Goal: Task Accomplishment & Management: Use online tool/utility

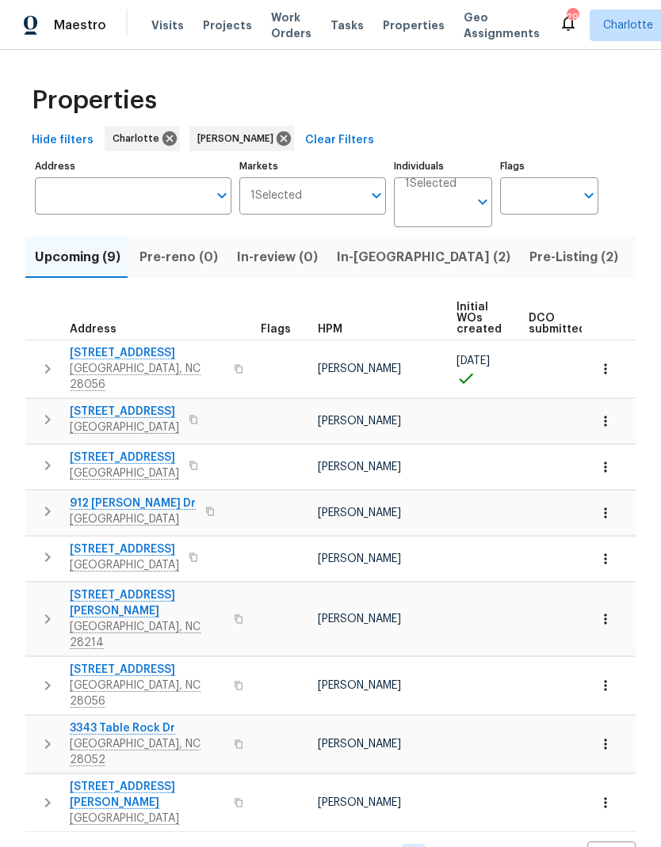
scroll to position [0, 224]
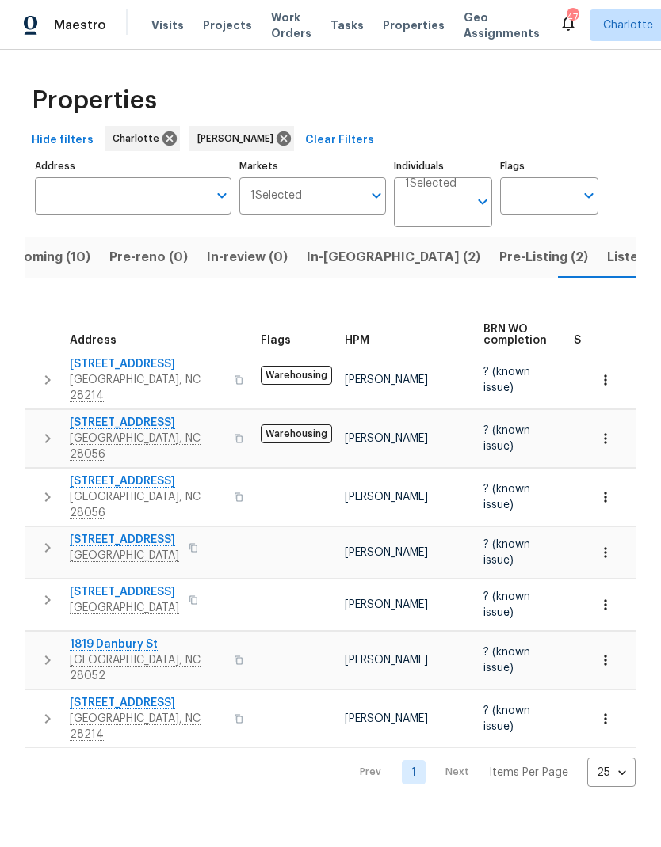
click at [607, 258] on span "Listed (23)" at bounding box center [640, 257] width 67 height 22
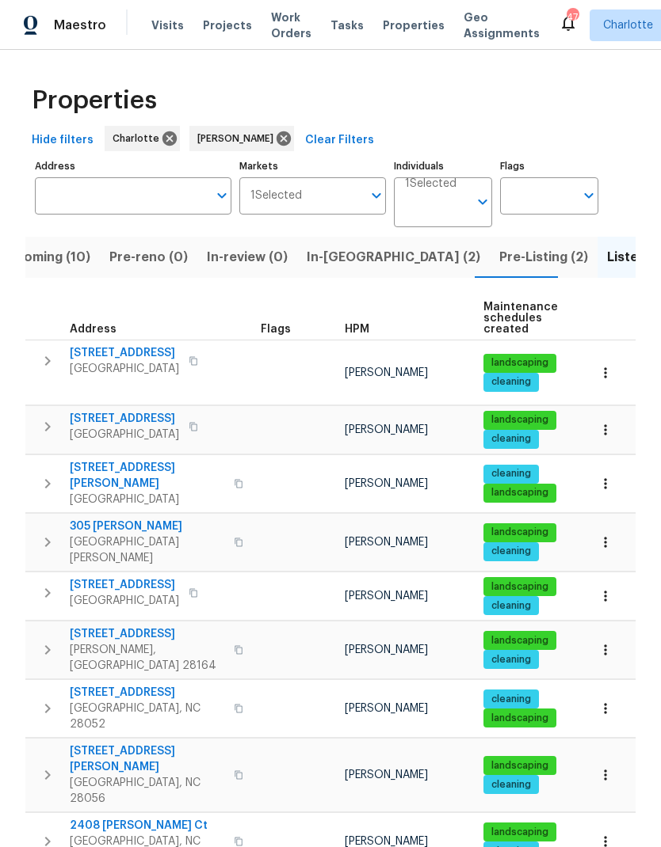
click at [51, 265] on span "Upcoming (10)" at bounding box center [44, 257] width 92 height 22
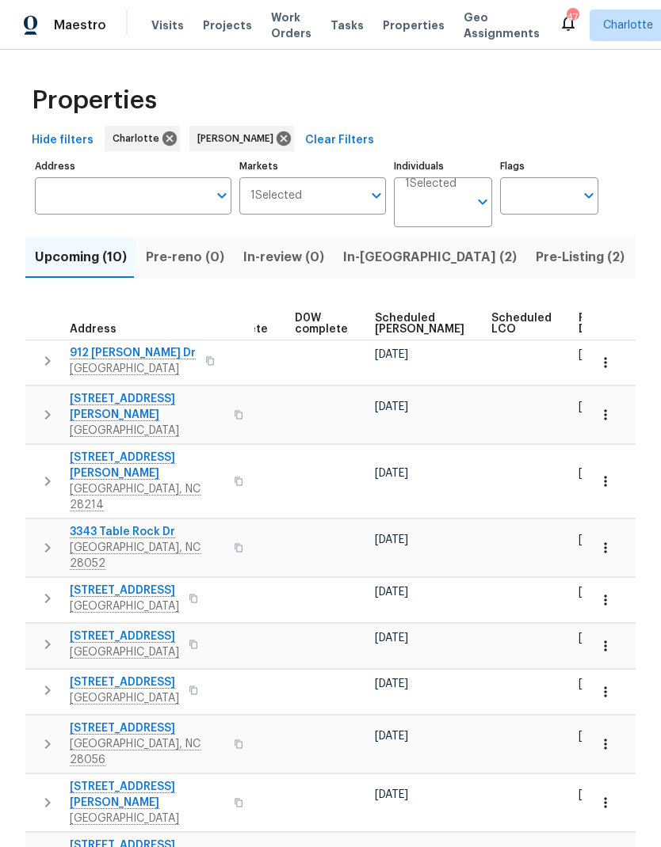
scroll to position [0, 397]
click at [398, 313] on span "Scheduled COE" at bounding box center [419, 324] width 89 height 22
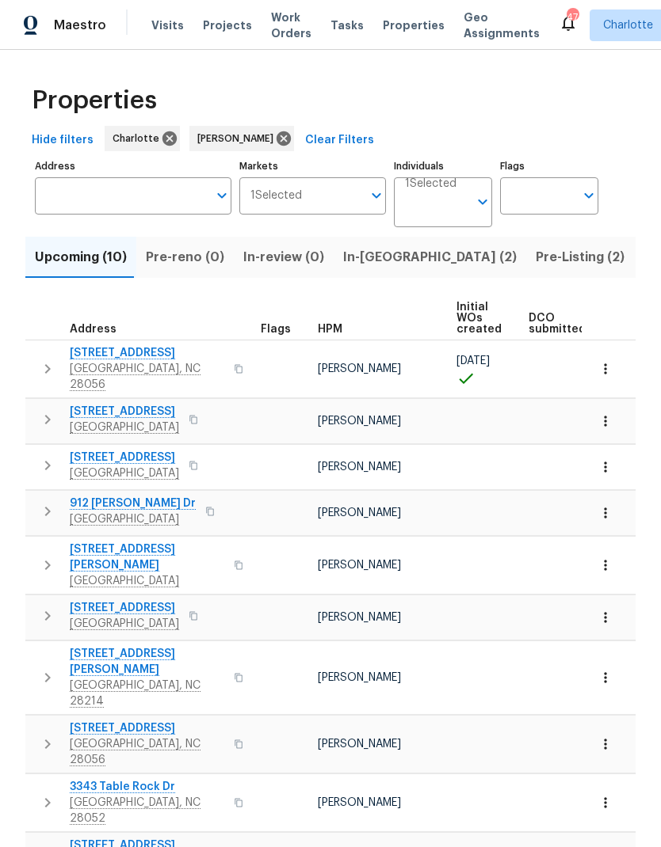
click at [47, 456] on icon "button" at bounding box center [47, 465] width 19 height 19
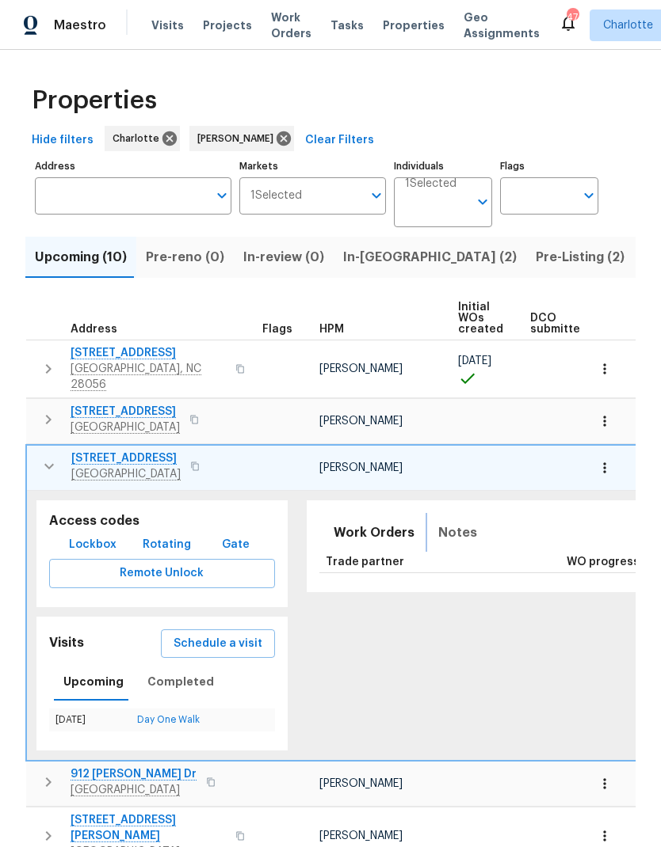
click at [449, 522] on span "Notes" at bounding box center [457, 533] width 39 height 22
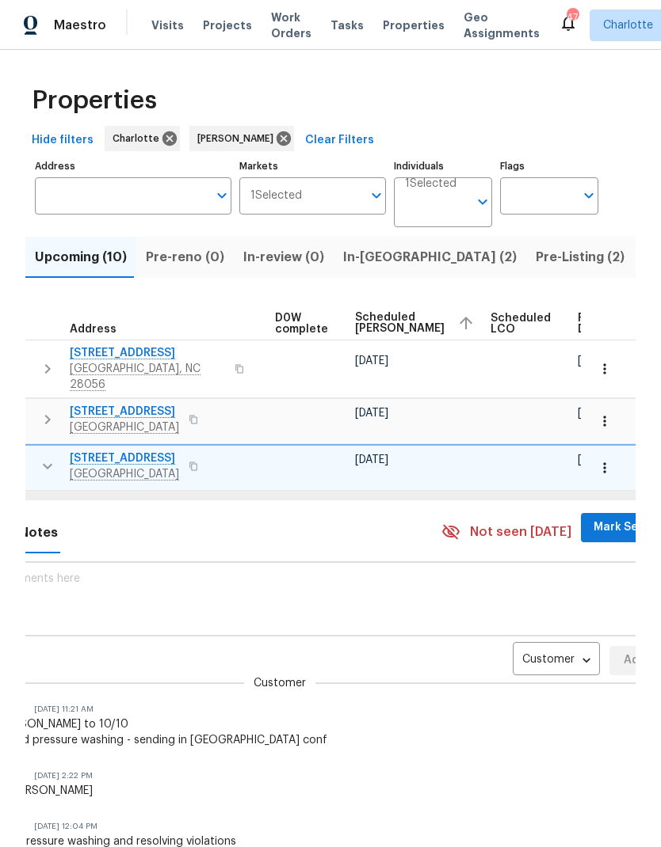
scroll to position [0, 417]
click at [528, 629] on body "Maestro Visits Projects Work Orders Tasks Properties Geo Assignments 47 Charlot…" at bounding box center [330, 423] width 661 height 847
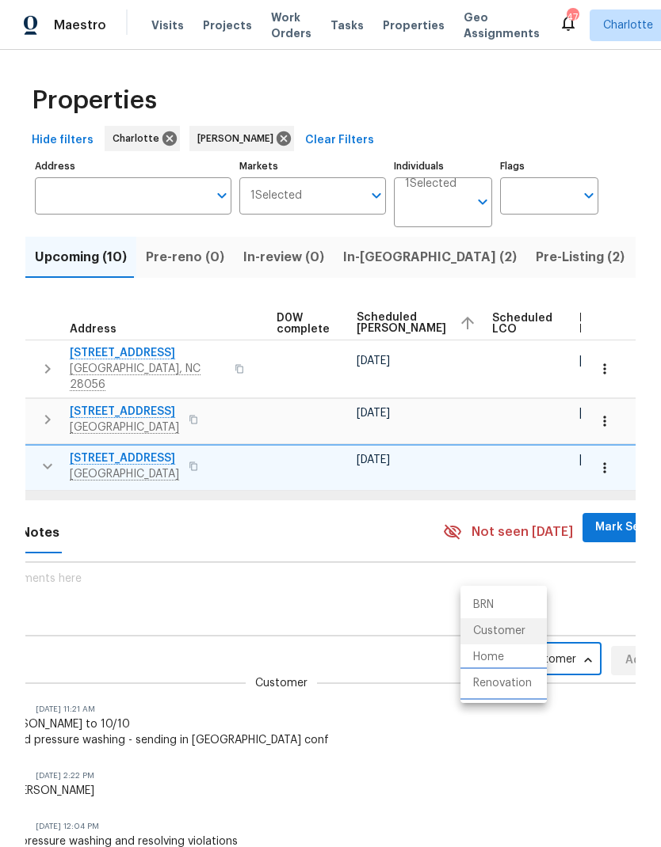
click at [518, 686] on li "Renovation" at bounding box center [503, 684] width 86 height 26
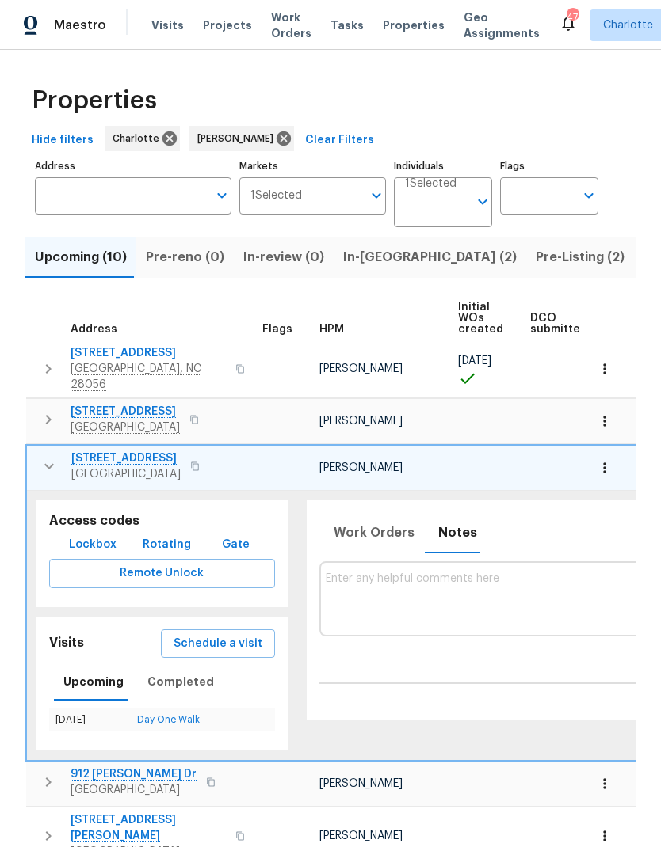
scroll to position [0, 0]
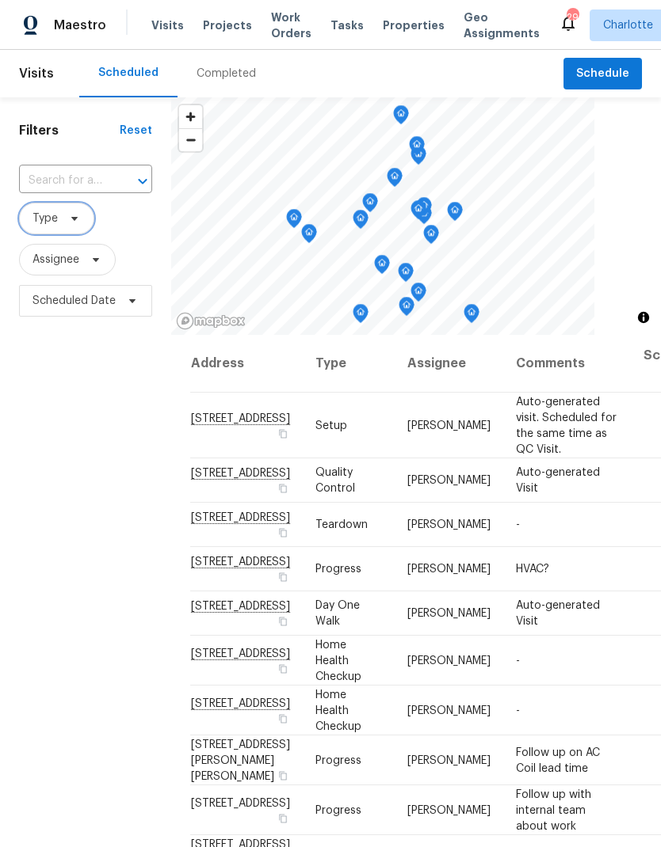
click at [42, 223] on span "Type" at bounding box center [44, 219] width 25 height 16
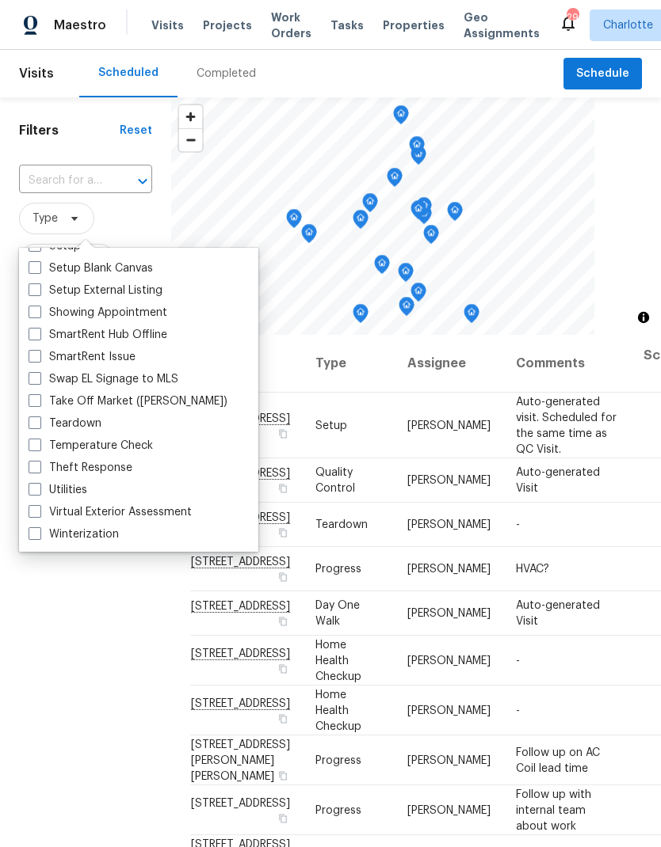
scroll to position [1346, 0]
click at [51, 416] on label "Teardown" at bounding box center [65, 424] width 73 height 16
click at [39, 416] on input "Teardown" at bounding box center [34, 421] width 10 height 10
checkbox input "true"
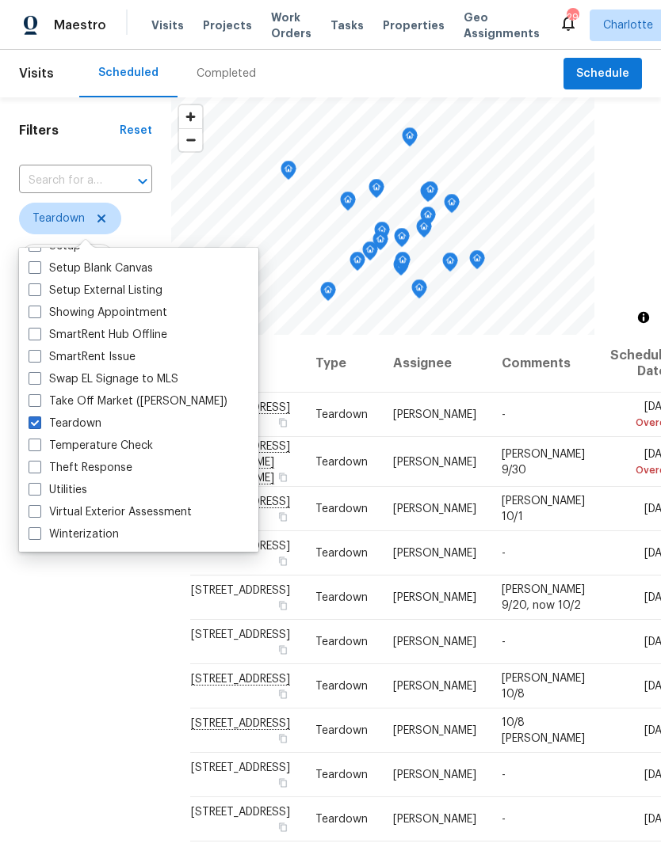
click at [37, 638] on div "Filters Reset ​ Teardown Assignee Scheduled Date" at bounding box center [85, 555] width 171 height 916
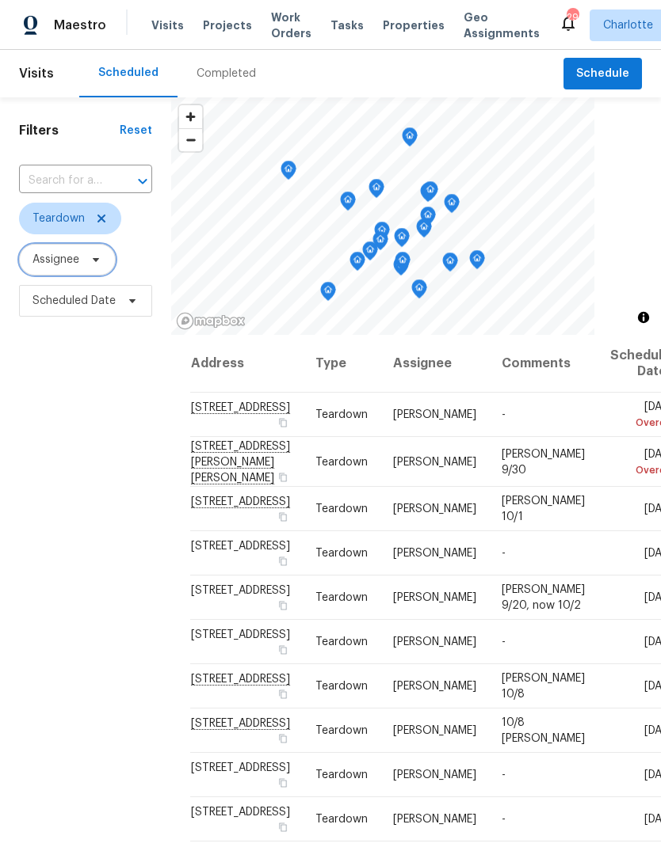
click at [47, 262] on span "Assignee" at bounding box center [55, 260] width 47 height 16
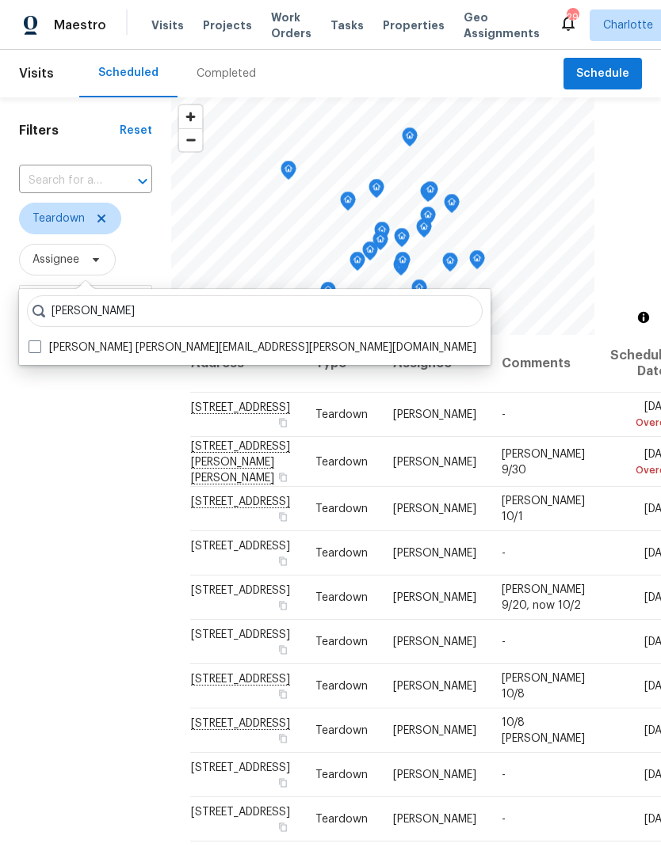
type input "[PERSON_NAME]"
click at [36, 353] on label "[PERSON_NAME] [PERSON_NAME][EMAIL_ADDRESS][PERSON_NAME][DOMAIN_NAME]" at bounding box center [252, 348] width 447 height 16
click at [36, 350] on input "[PERSON_NAME] [PERSON_NAME][EMAIL_ADDRESS][PERSON_NAME][DOMAIN_NAME]" at bounding box center [34, 345] width 10 height 10
checkbox input "true"
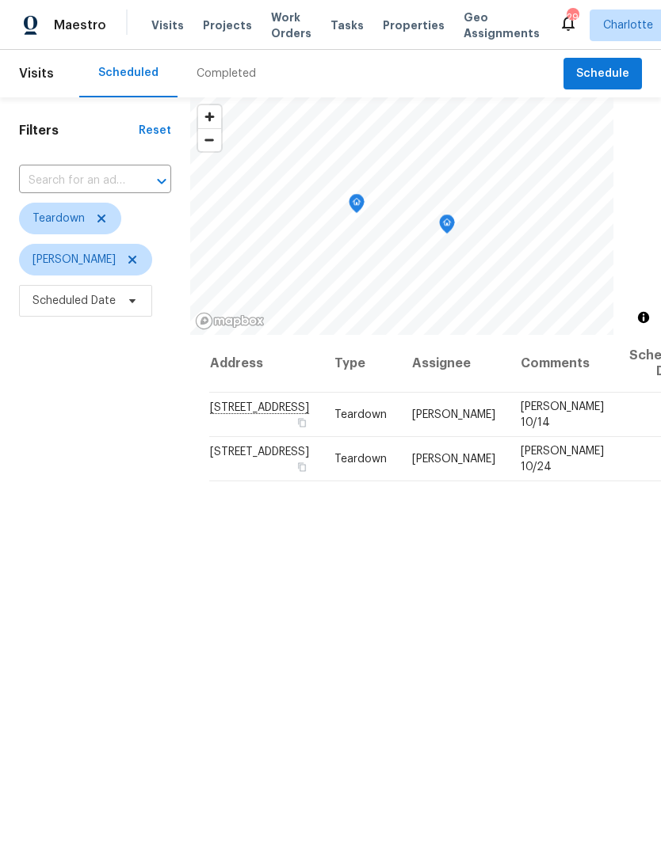
click at [45, 166] on div "​" at bounding box center [95, 181] width 152 height 34
type input "1131 summ"
click at [43, 217] on li "[STREET_ADDRESS]" at bounding box center [92, 217] width 146 height 26
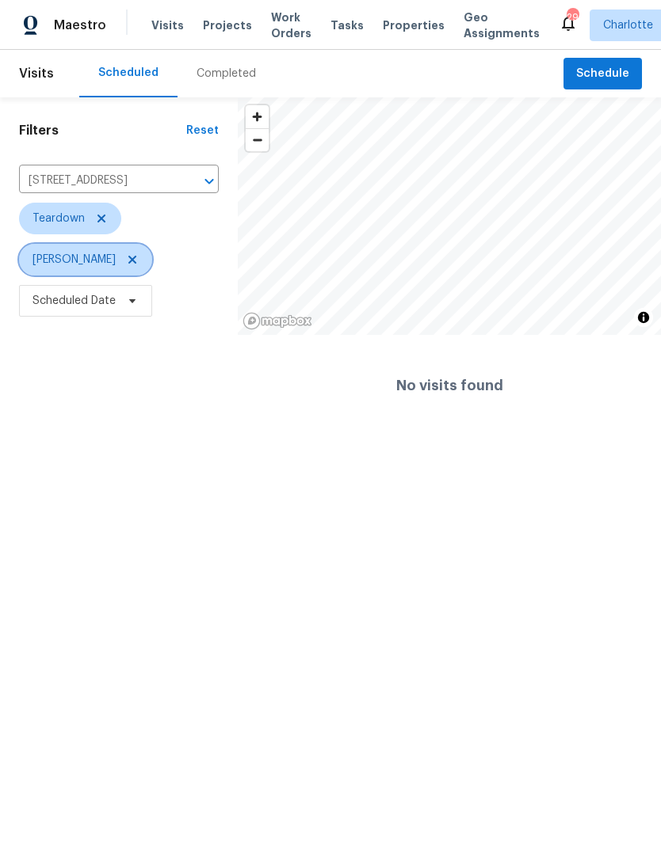
click at [126, 258] on icon at bounding box center [132, 259] width 13 height 13
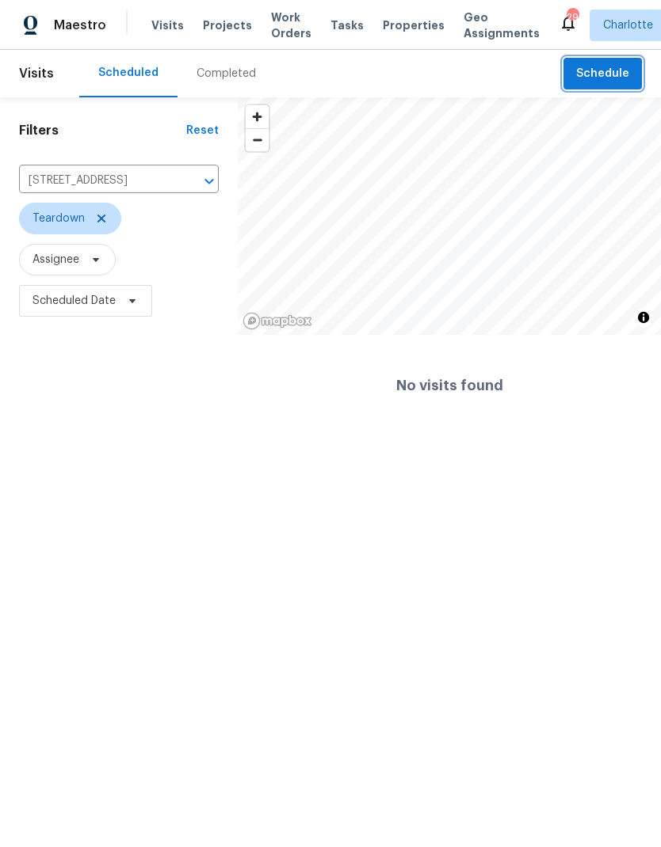
click at [627, 63] on button "Schedule" at bounding box center [602, 74] width 78 height 32
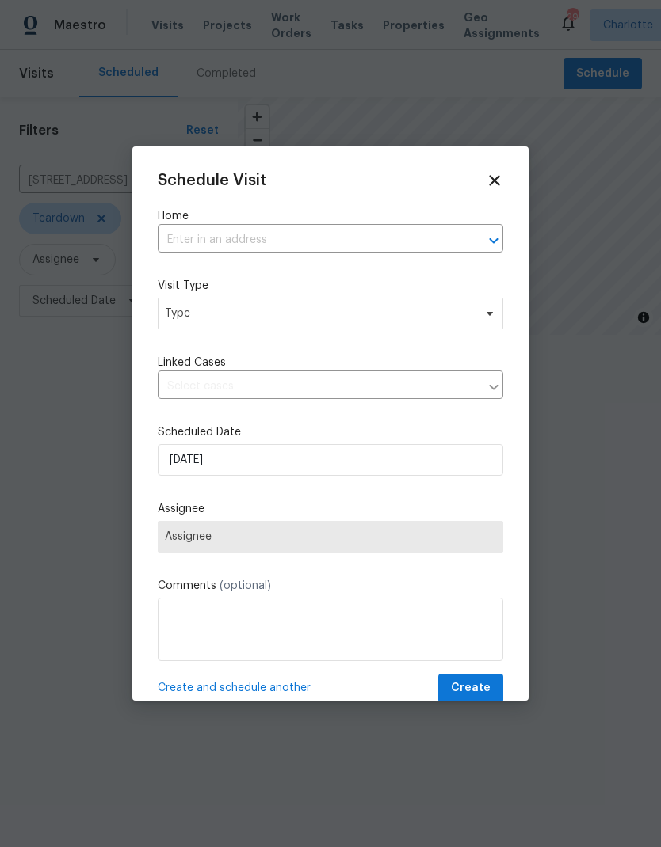
click at [492, 235] on icon "Open" at bounding box center [493, 240] width 19 height 19
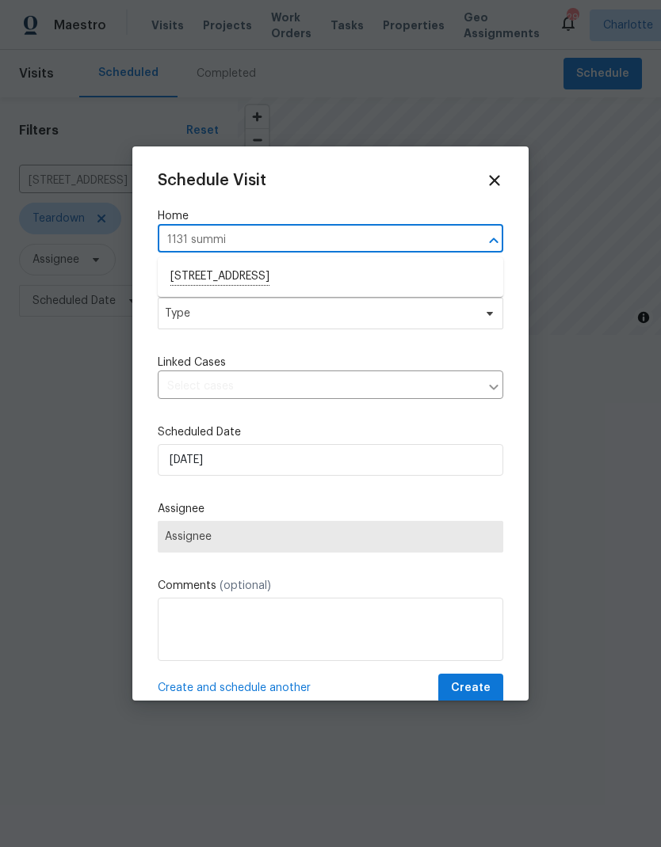
type input "1131 summ"
click at [192, 271] on li "[STREET_ADDRESS]" at bounding box center [330, 277] width 345 height 27
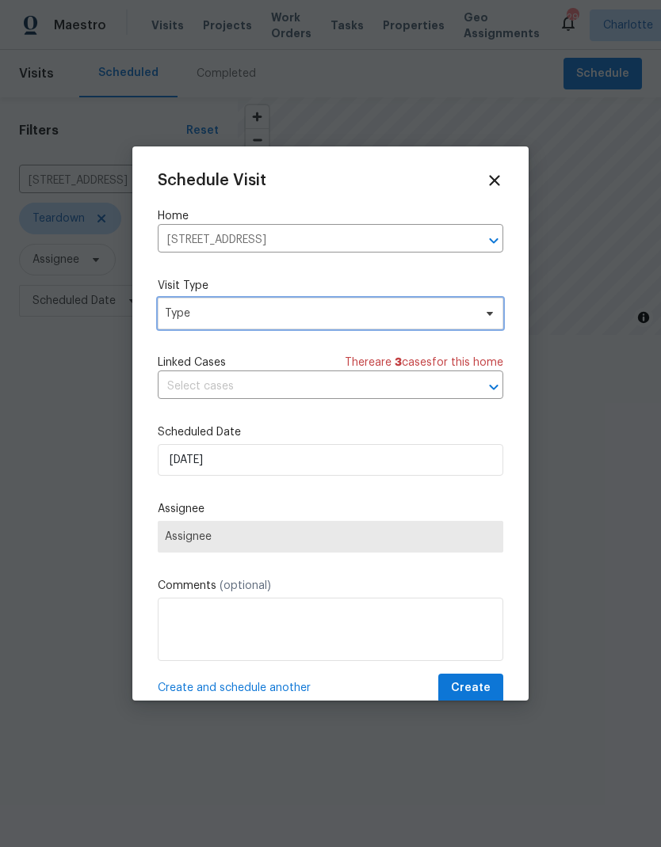
click at [170, 318] on span "Type" at bounding box center [319, 314] width 308 height 16
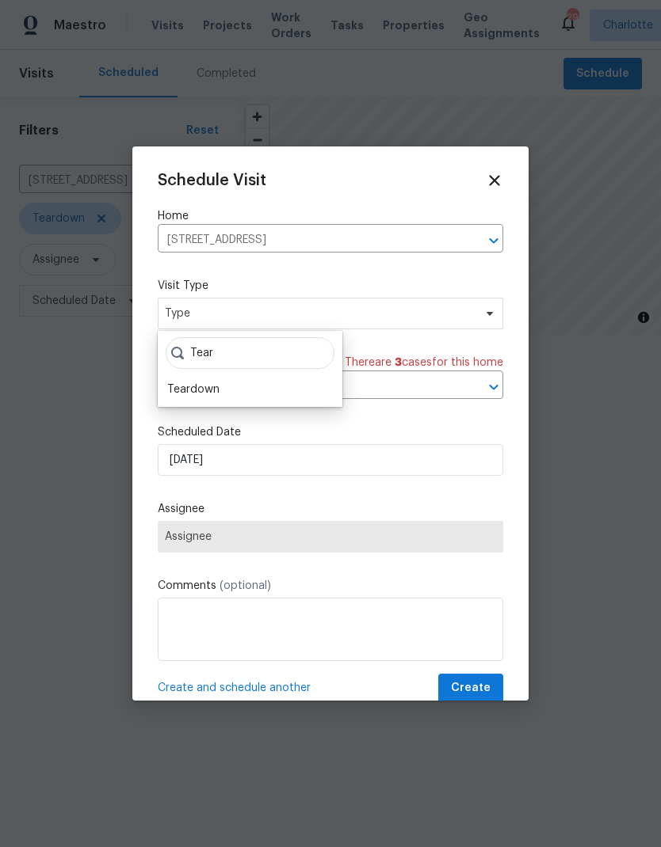
type input "Tear"
click at [189, 385] on div "Teardown" at bounding box center [193, 390] width 52 height 16
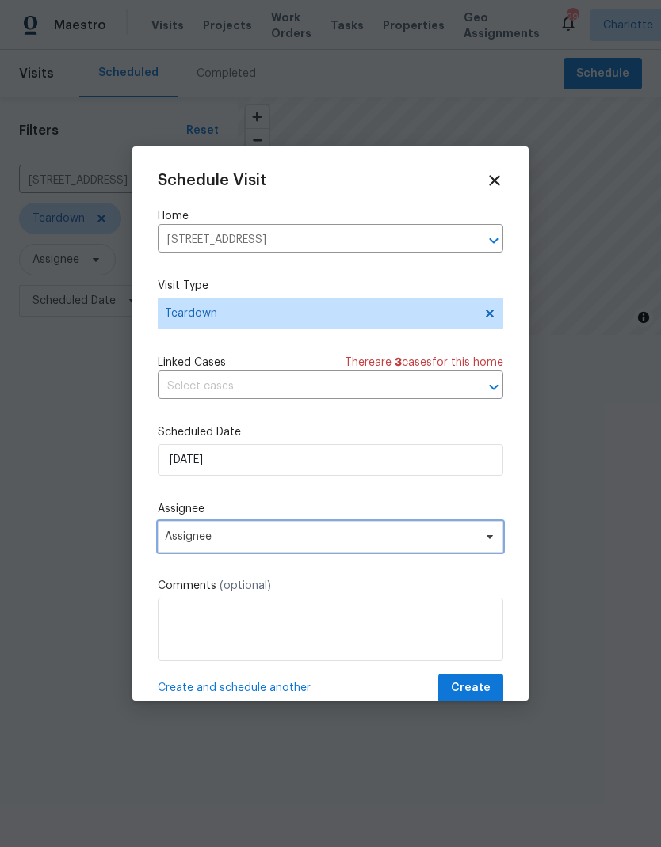
click at [478, 539] on span "Assignee" at bounding box center [330, 537] width 345 height 32
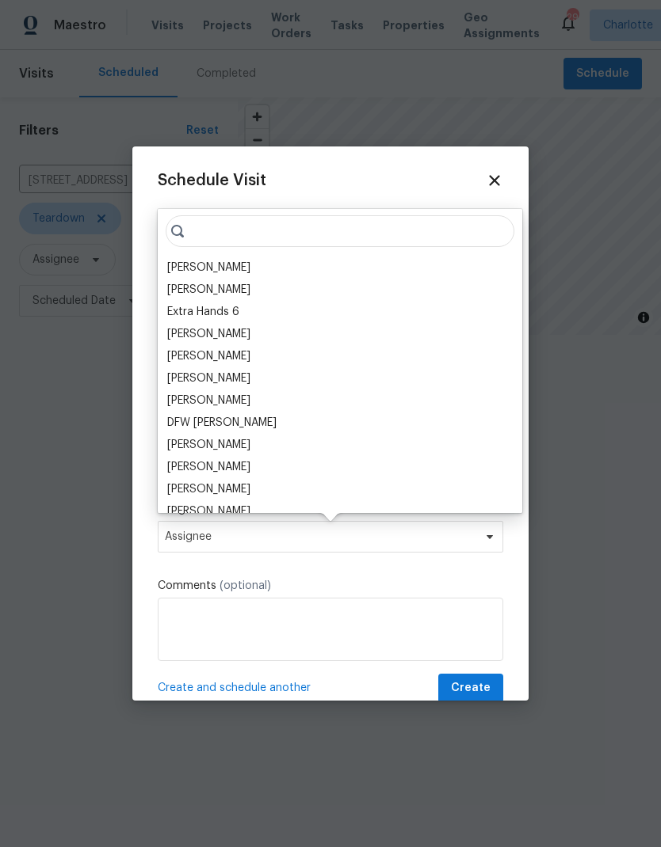
click at [229, 267] on div "[PERSON_NAME]" at bounding box center [208, 268] width 83 height 16
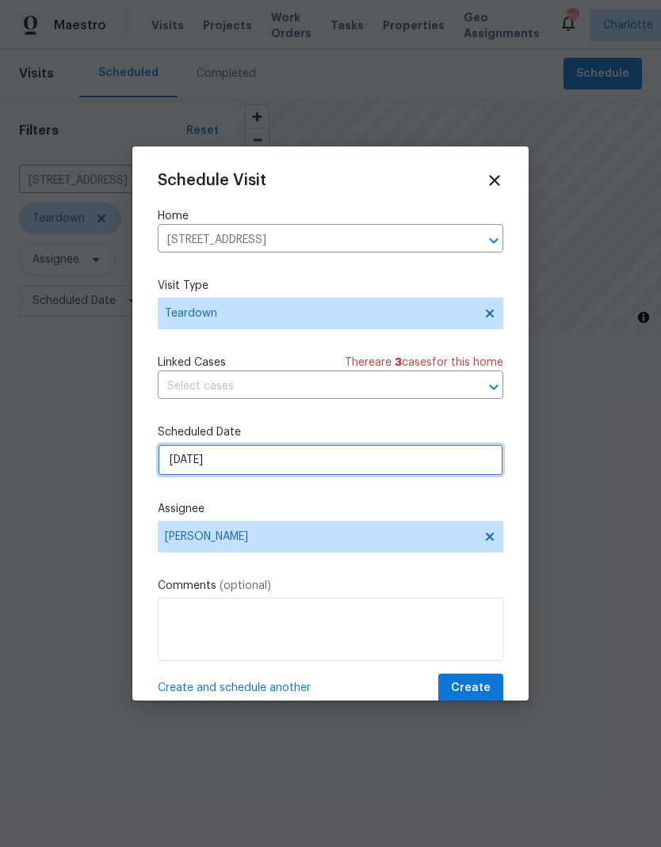
click at [320, 457] on input "[DATE]" at bounding box center [330, 460] width 345 height 32
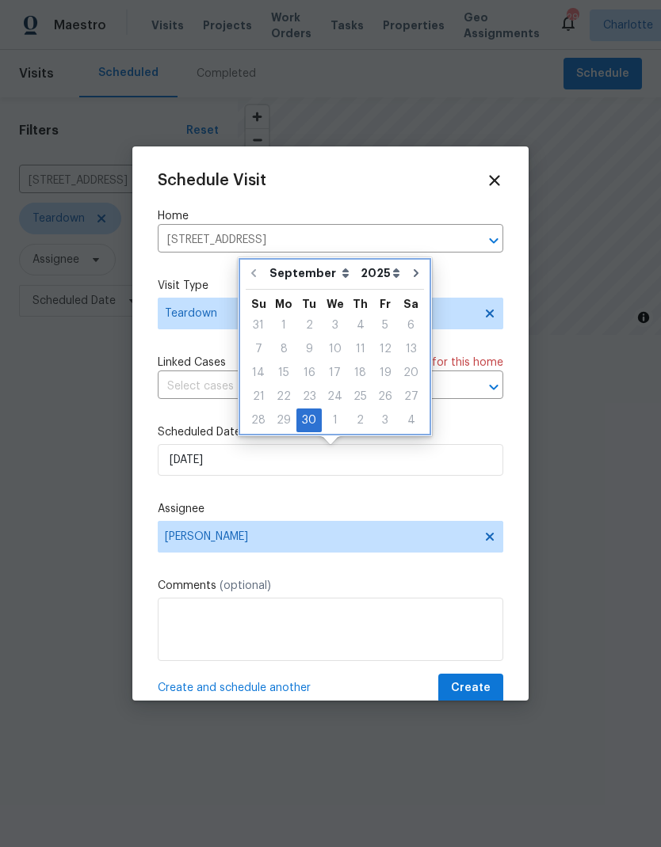
click at [413, 273] on icon "Go to next month" at bounding box center [415, 273] width 5 height 8
type input "[DATE]"
select select "9"
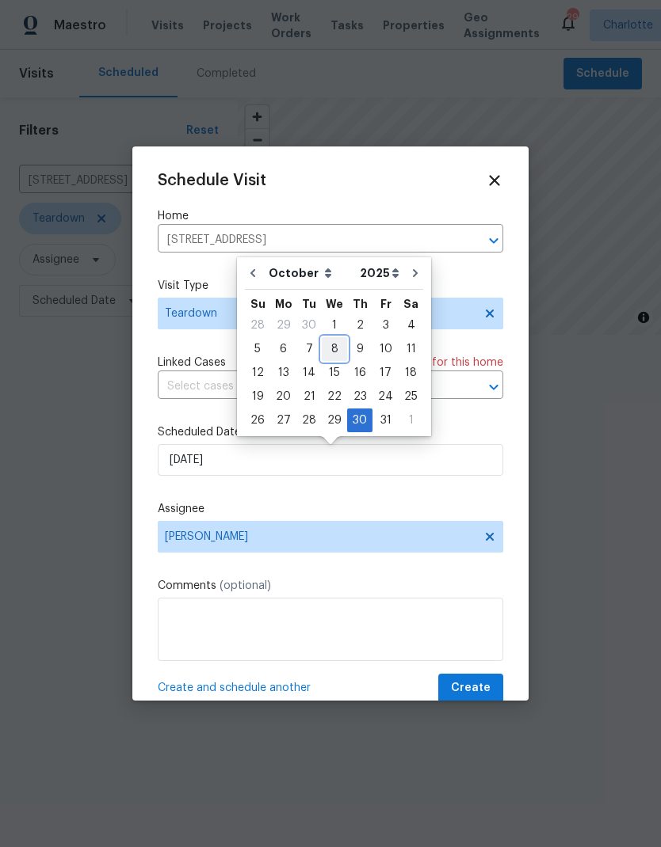
click at [339, 345] on div "8" at bounding box center [334, 349] width 25 height 22
type input "[DATE]"
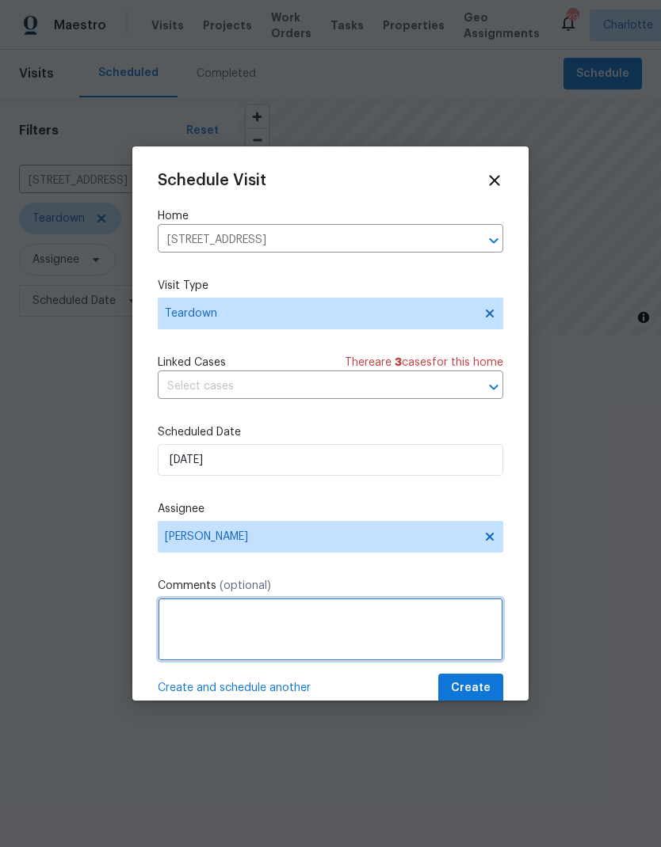
click at [350, 619] on textarea at bounding box center [330, 629] width 345 height 63
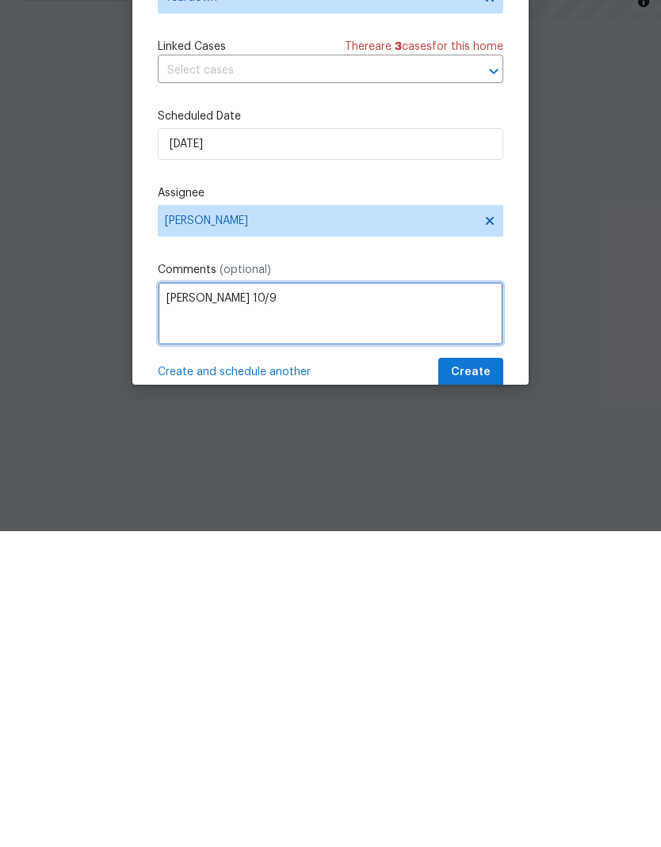
type textarea "[PERSON_NAME] 10/9"
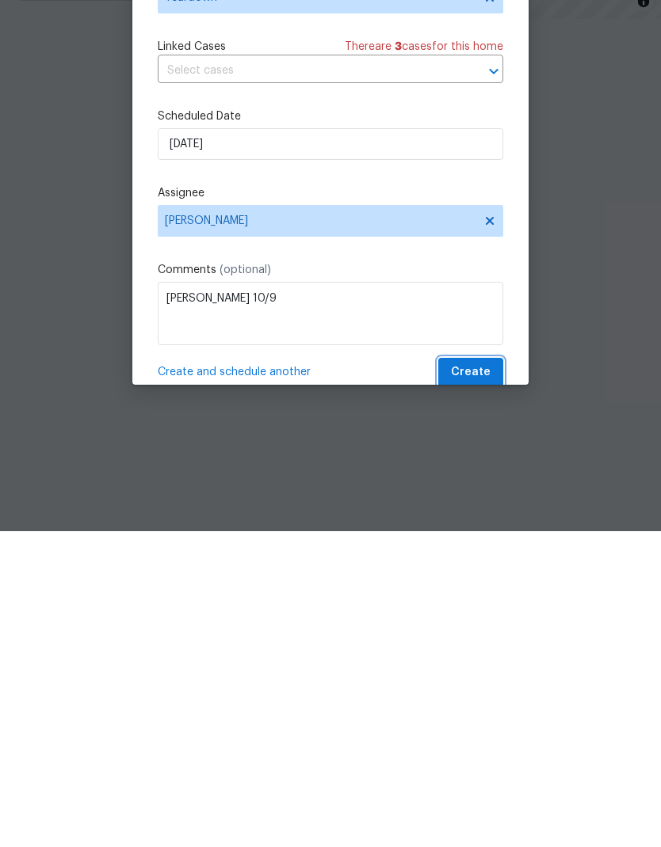
click at [487, 679] on span "Create" at bounding box center [471, 689] width 40 height 20
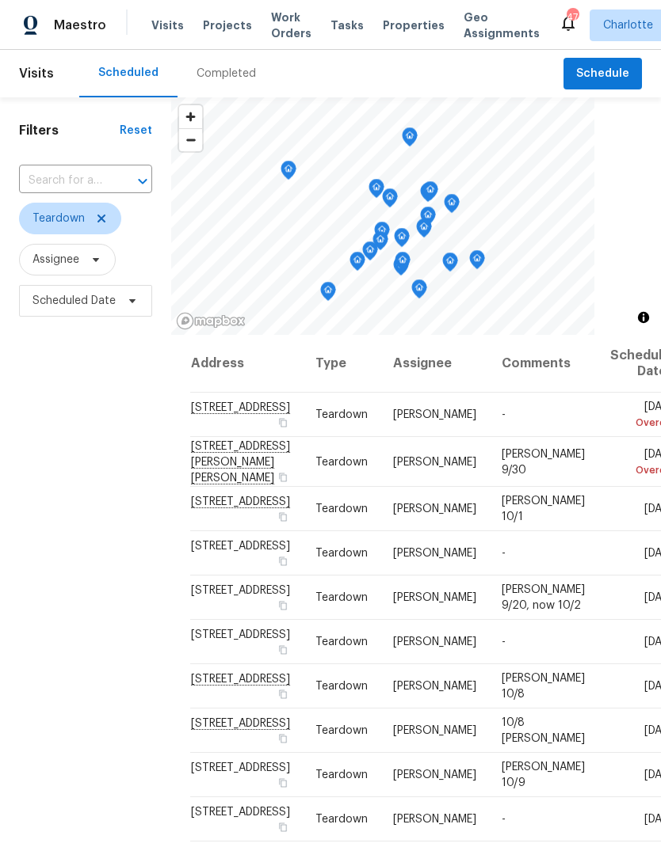
click at [215, 29] on span "Projects" at bounding box center [227, 25] width 49 height 16
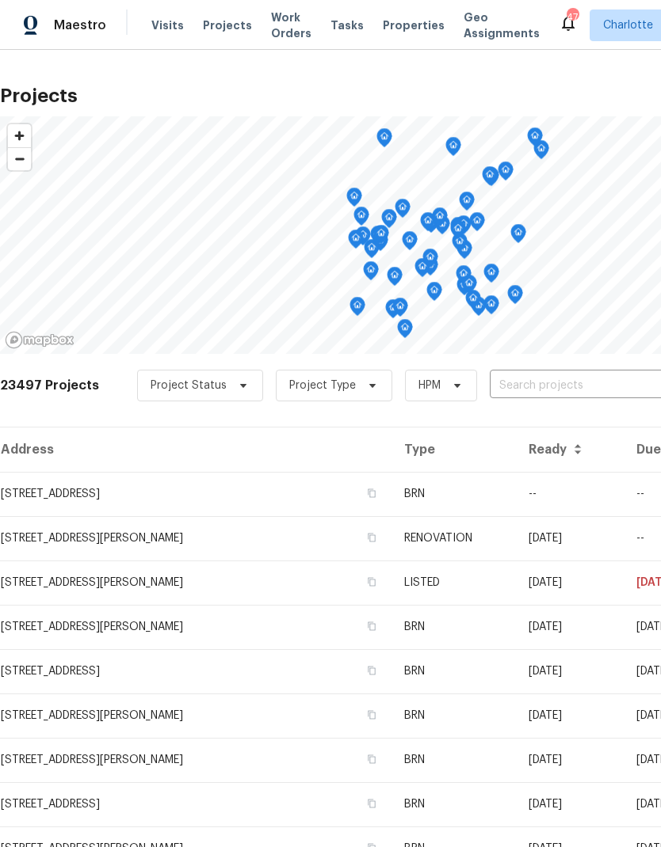
click at [598, 386] on input "text" at bounding box center [579, 386] width 181 height 25
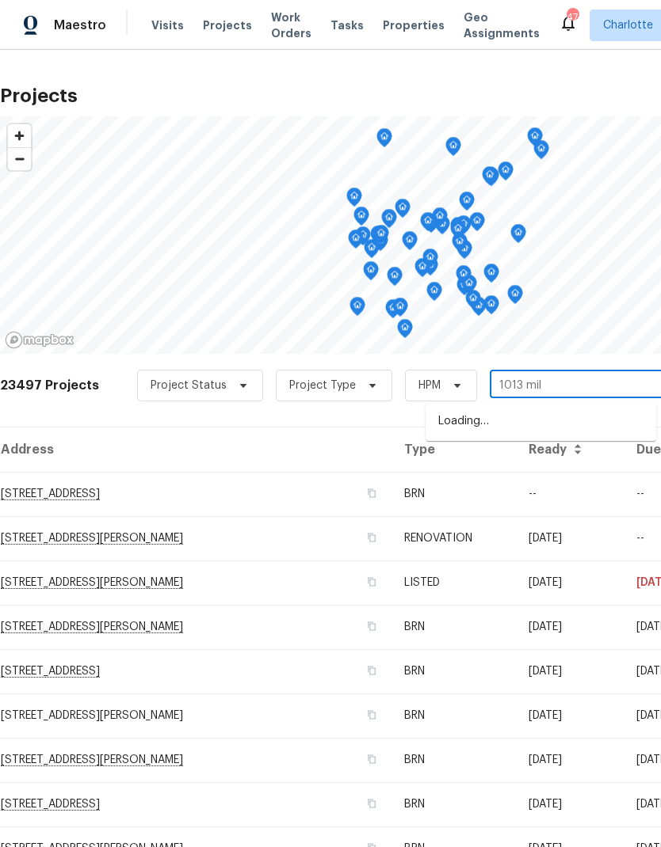
type input "1013 mill"
click at [586, 417] on li "1013 Millbridge Rd, Belmont, NC 28012" at bounding box center [540, 422] width 230 height 27
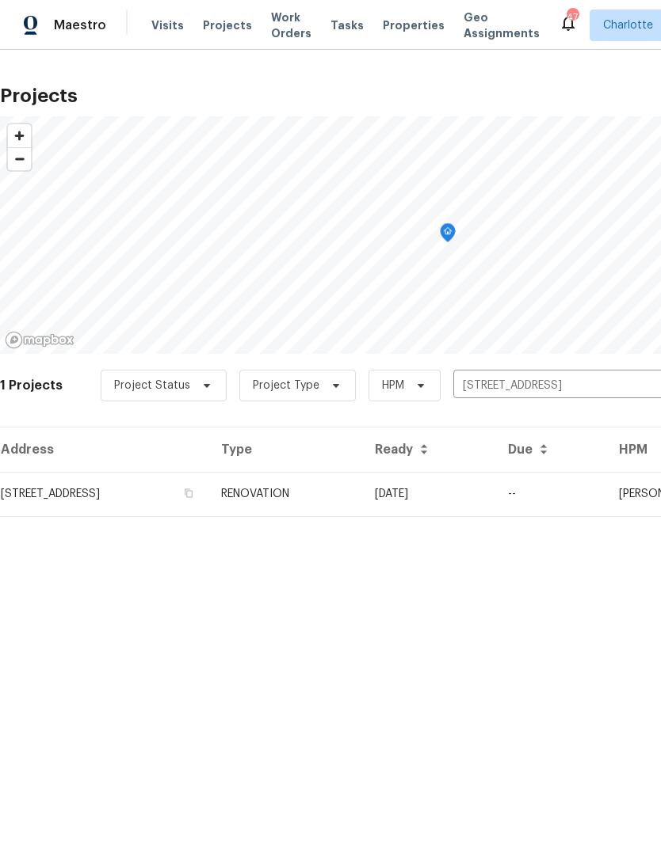
click at [495, 495] on td "10/03/25" at bounding box center [428, 494] width 133 height 44
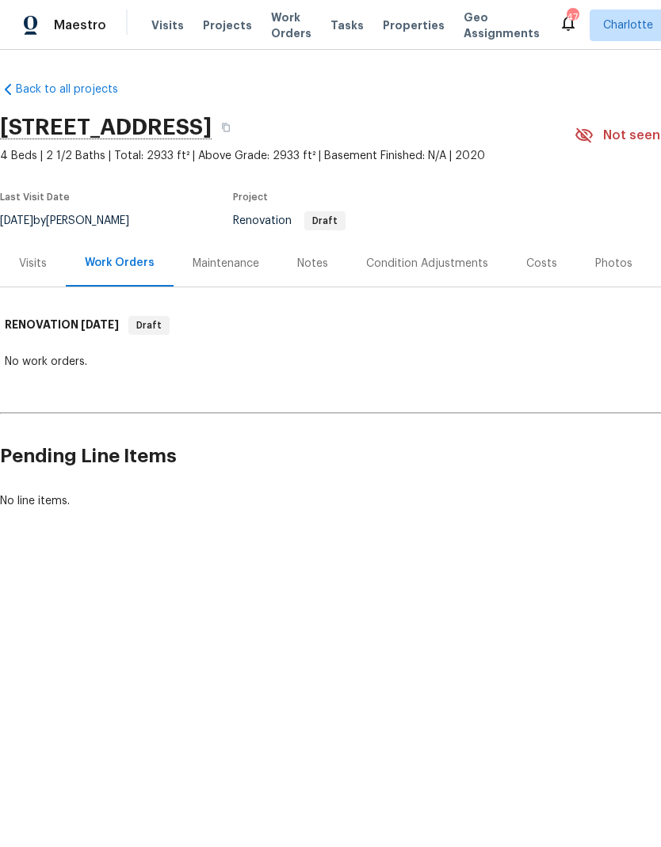
click at [312, 272] on div "Notes" at bounding box center [312, 263] width 69 height 47
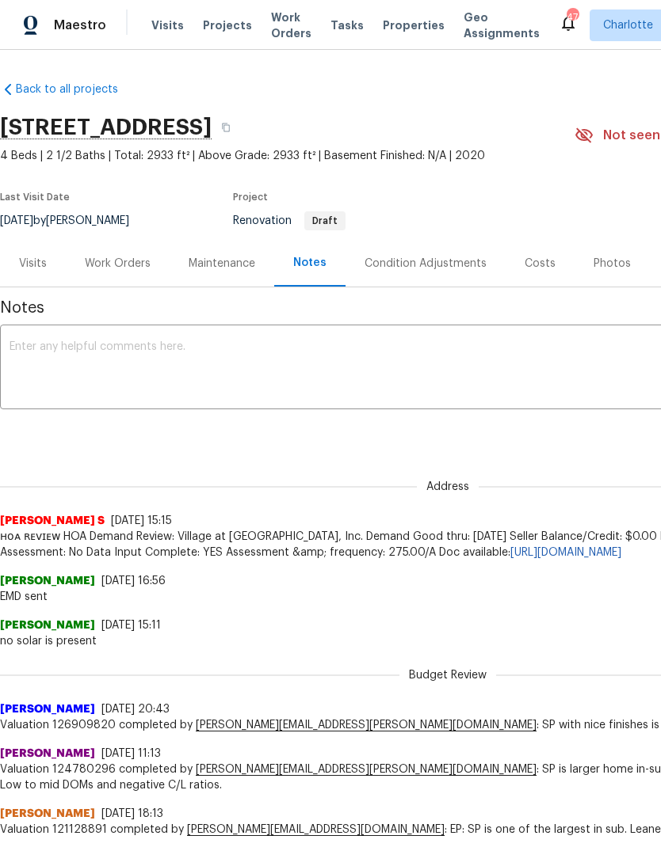
click at [549, 258] on div "Costs" at bounding box center [539, 263] width 69 height 47
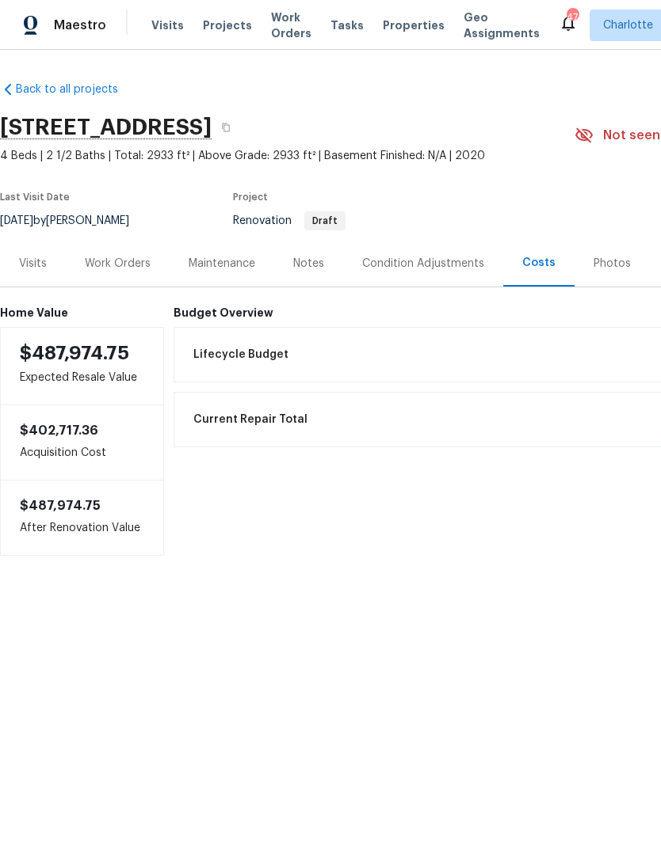
click at [127, 265] on div "Work Orders" at bounding box center [118, 264] width 66 height 16
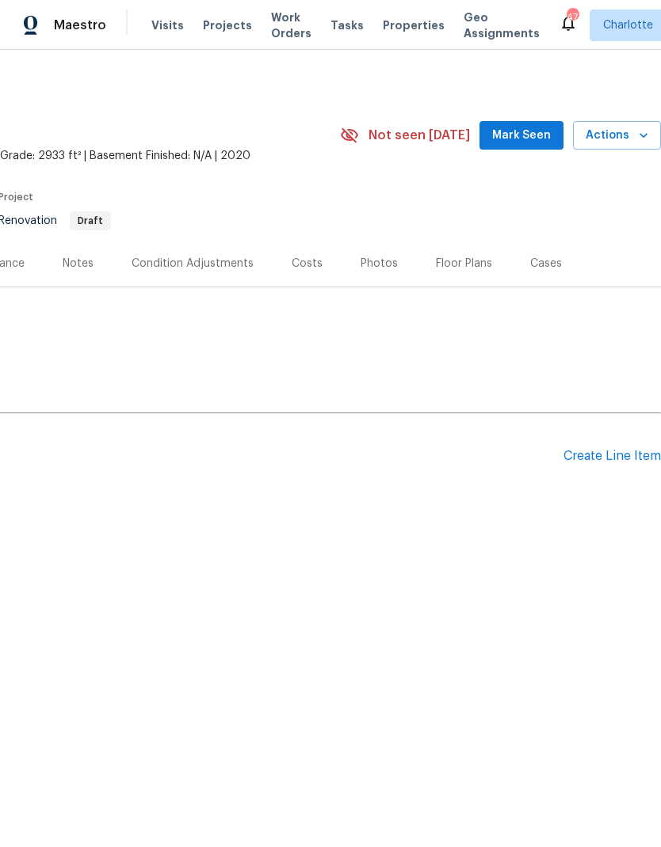
scroll to position [0, 234]
click at [596, 463] on div "Create Line Item" at bounding box center [611, 456] width 97 height 15
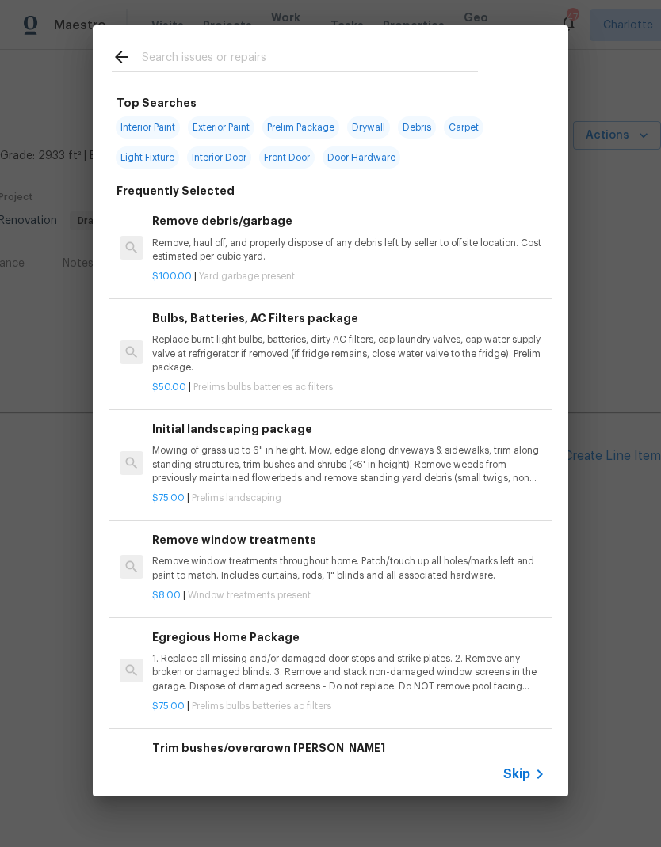
click at [358, 52] on input "text" at bounding box center [310, 60] width 336 height 24
type input "Clean"
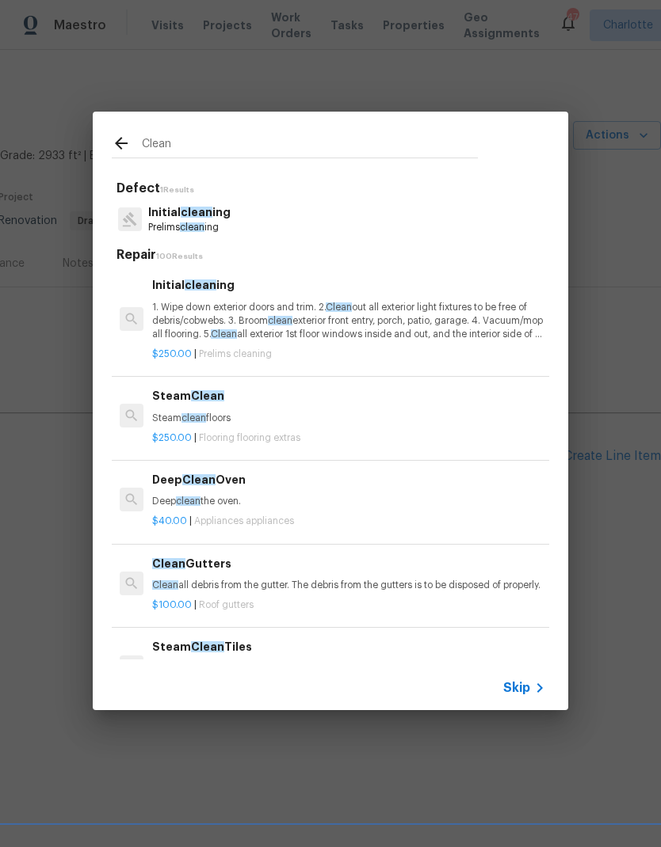
click at [336, 311] on span "Clean" at bounding box center [339, 308] width 26 height 10
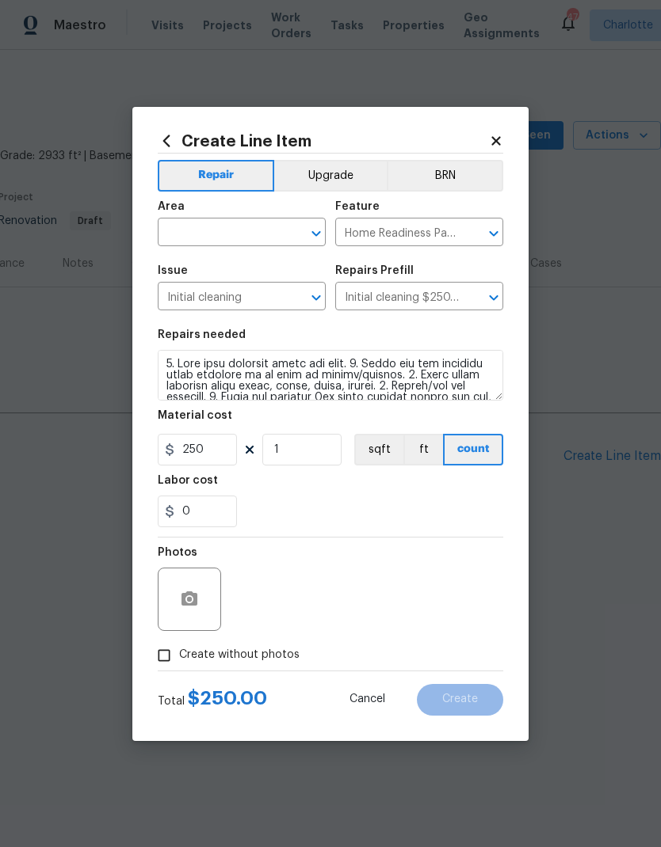
click at [285, 230] on button "Clear" at bounding box center [295, 234] width 22 height 22
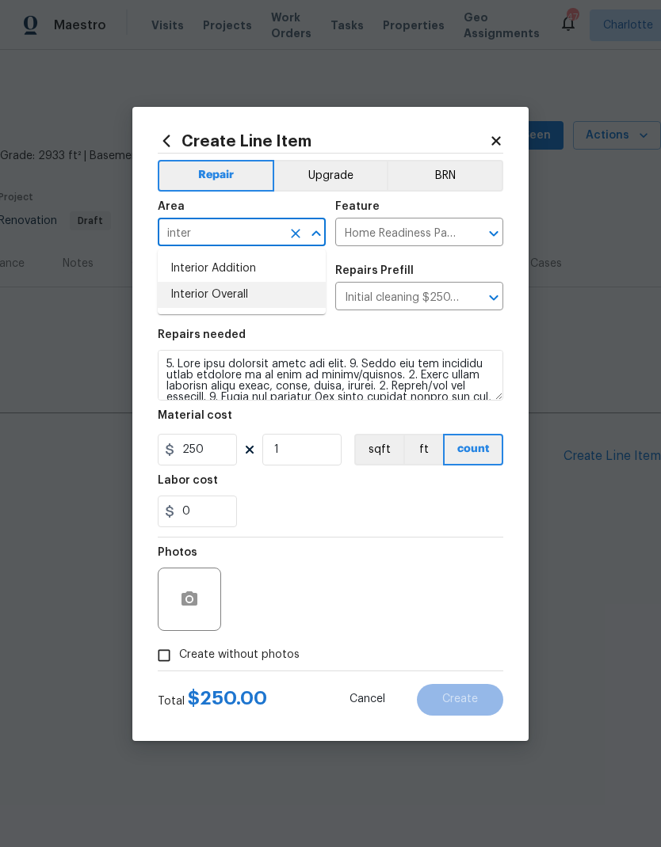
click at [251, 306] on li "Interior Overall" at bounding box center [242, 295] width 168 height 26
type input "Interior Overall"
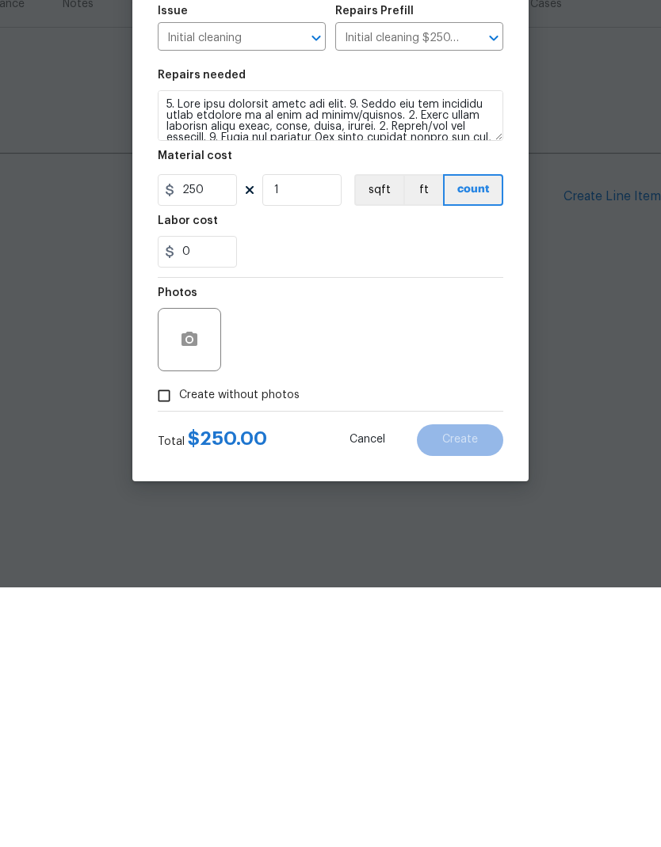
click at [167, 641] on input "Create without photos" at bounding box center [164, 656] width 30 height 30
checkbox input "true"
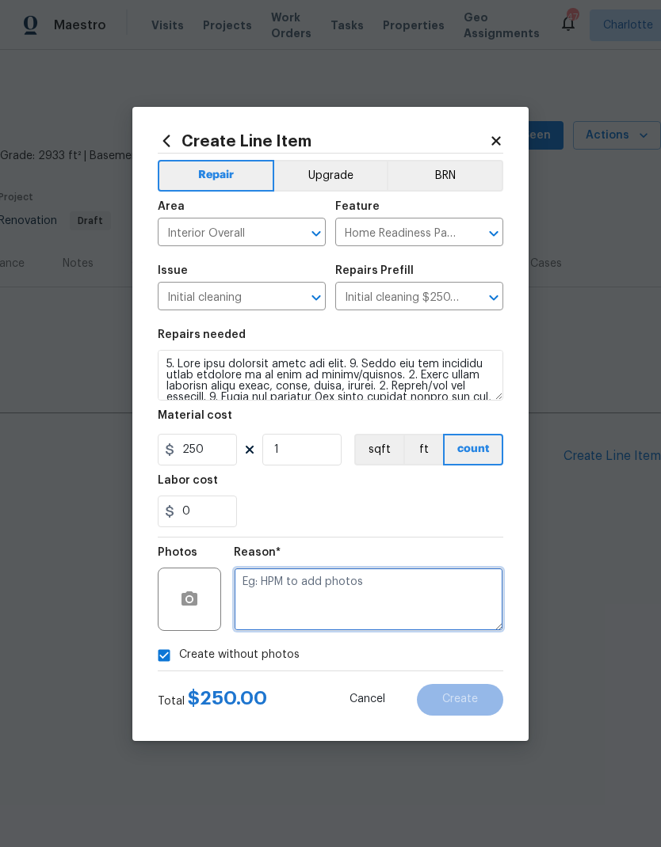
click at [322, 589] on textarea at bounding box center [368, 599] width 269 height 63
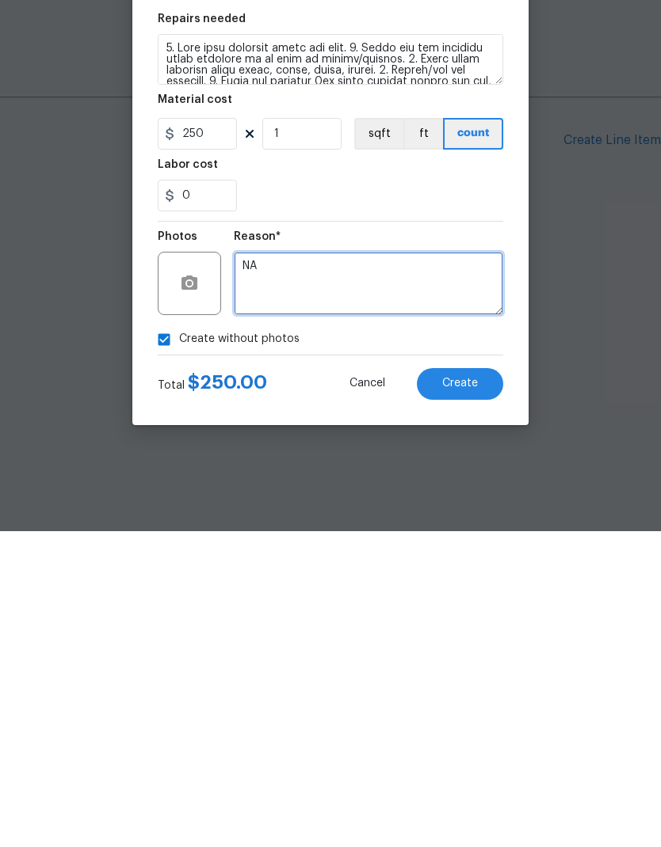
type textarea "NA"
click at [490, 684] on button "Create" at bounding box center [460, 700] width 86 height 32
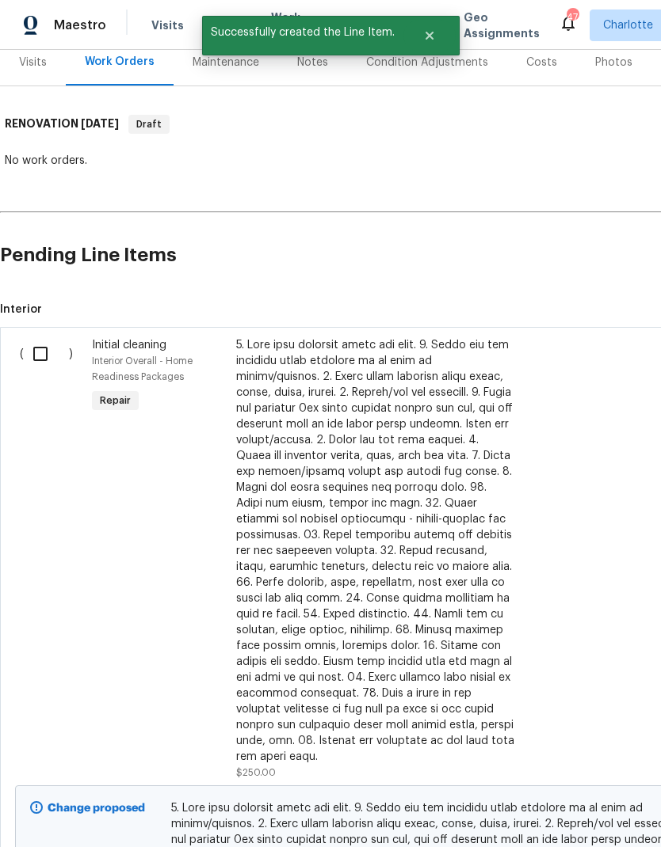
scroll to position [201, 0]
click at [44, 362] on input "checkbox" at bounding box center [46, 353] width 45 height 33
checkbox input "true"
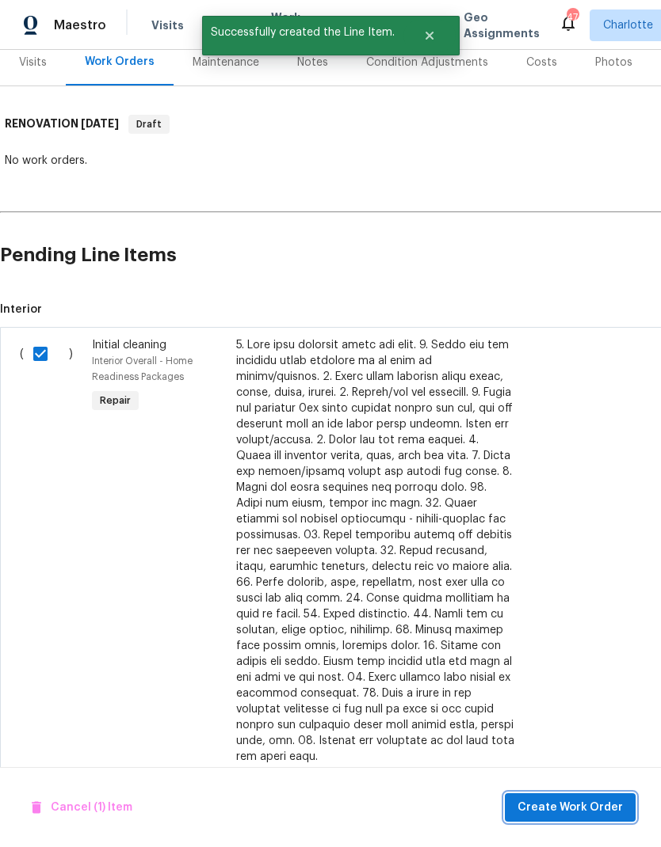
click at [589, 803] on span "Create Work Order" at bounding box center [569, 808] width 105 height 20
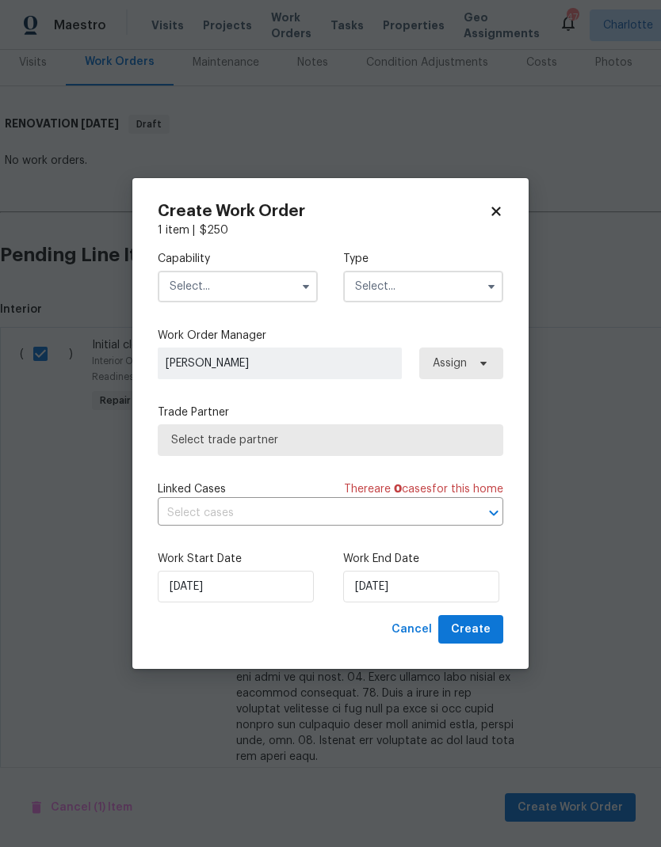
click at [297, 284] on button "button" at bounding box center [305, 286] width 19 height 19
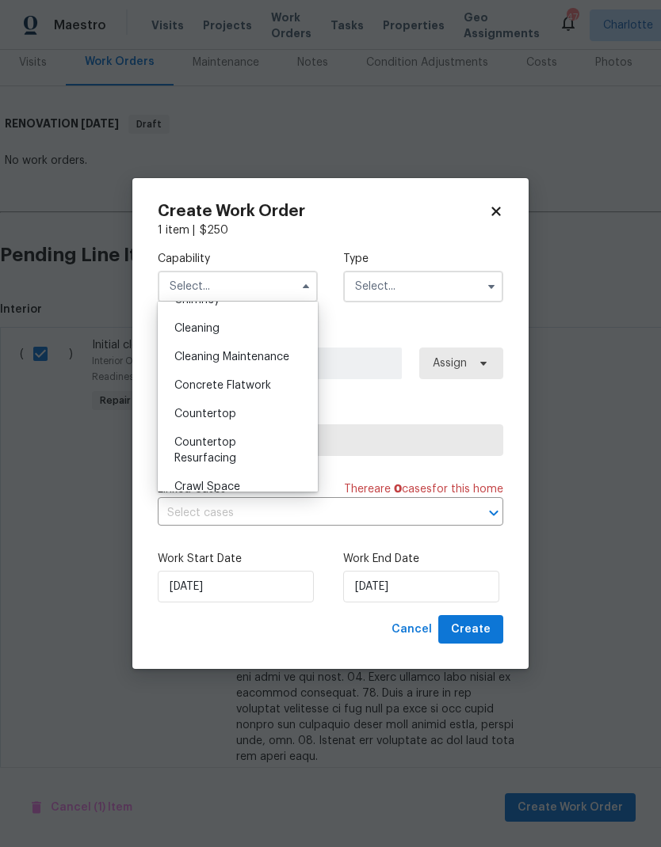
scroll to position [207, 0]
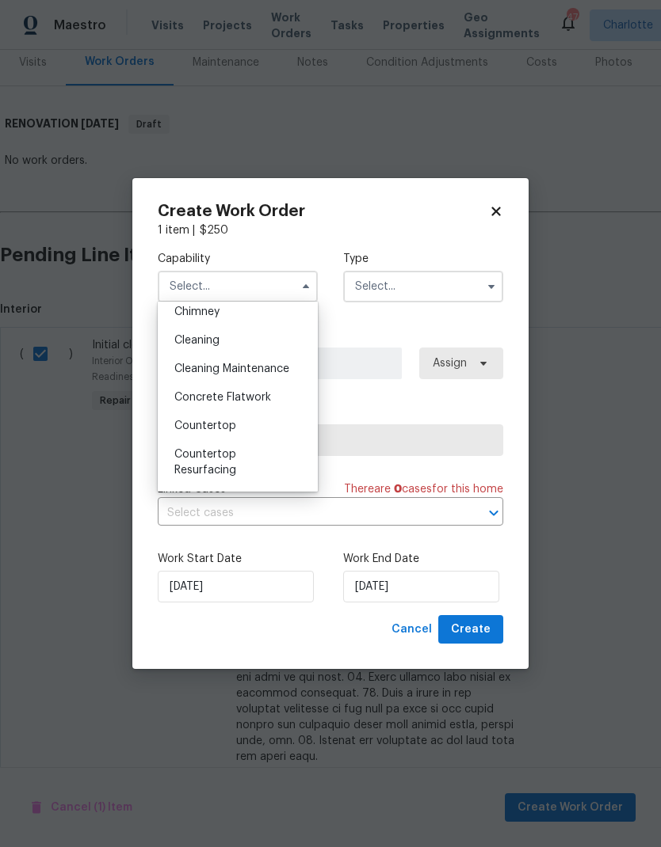
click at [259, 340] on div "Cleaning" at bounding box center [238, 340] width 152 height 29
type input "Cleaning"
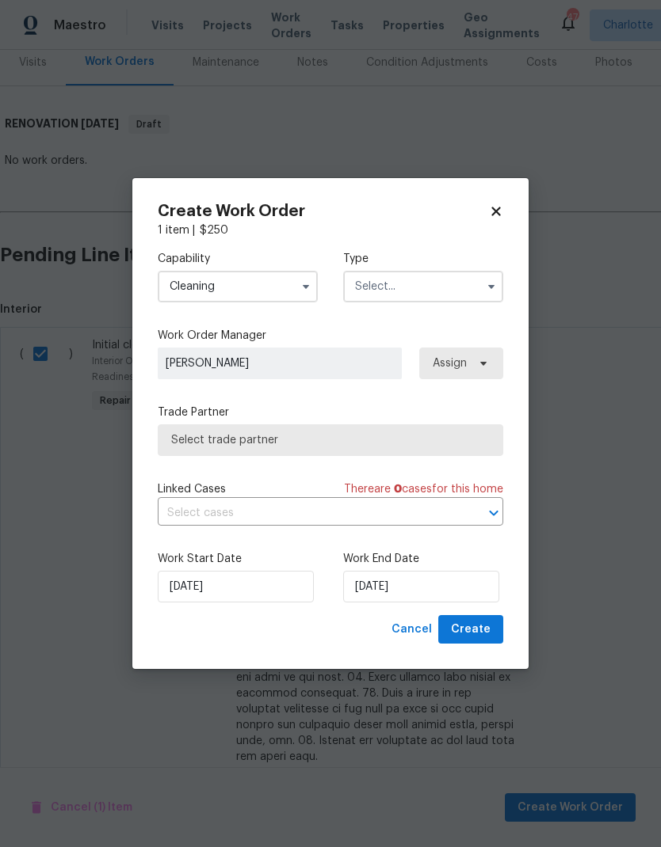
click at [453, 287] on input "text" at bounding box center [423, 287] width 160 height 32
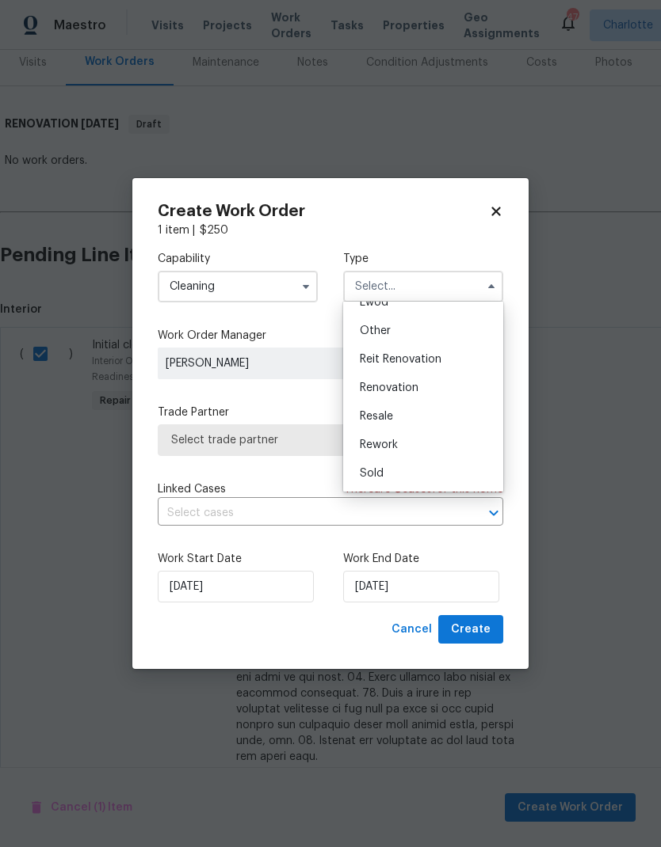
scroll to position [188, 0]
click at [411, 389] on span "Renovation" at bounding box center [389, 388] width 59 height 11
type input "Renovation"
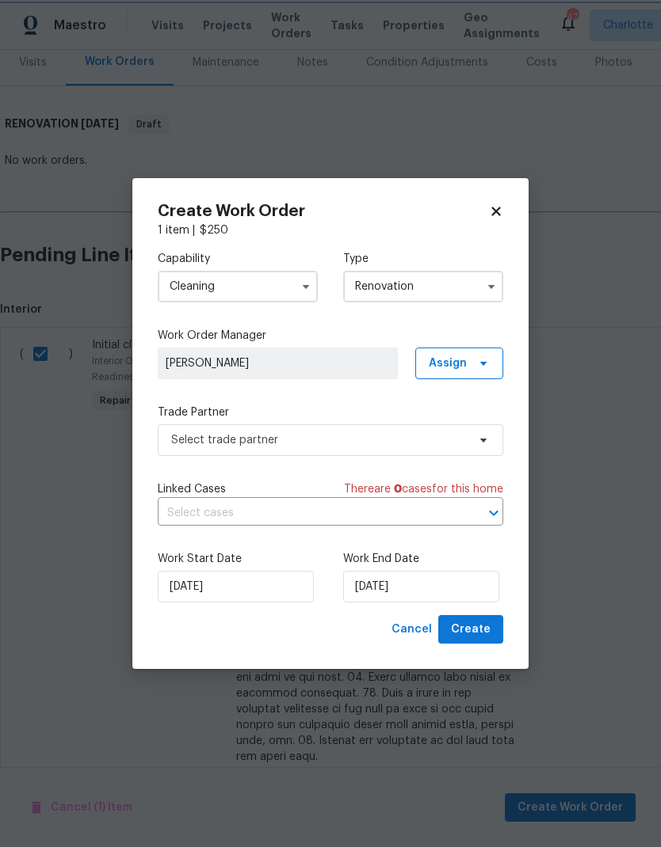
scroll to position [0, 0]
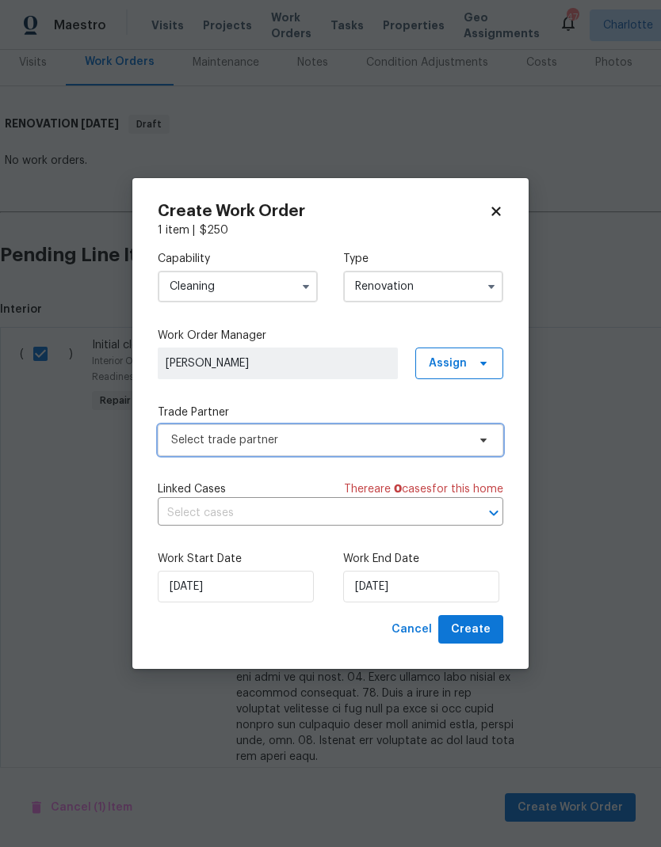
click at [481, 439] on icon at bounding box center [483, 441] width 6 height 4
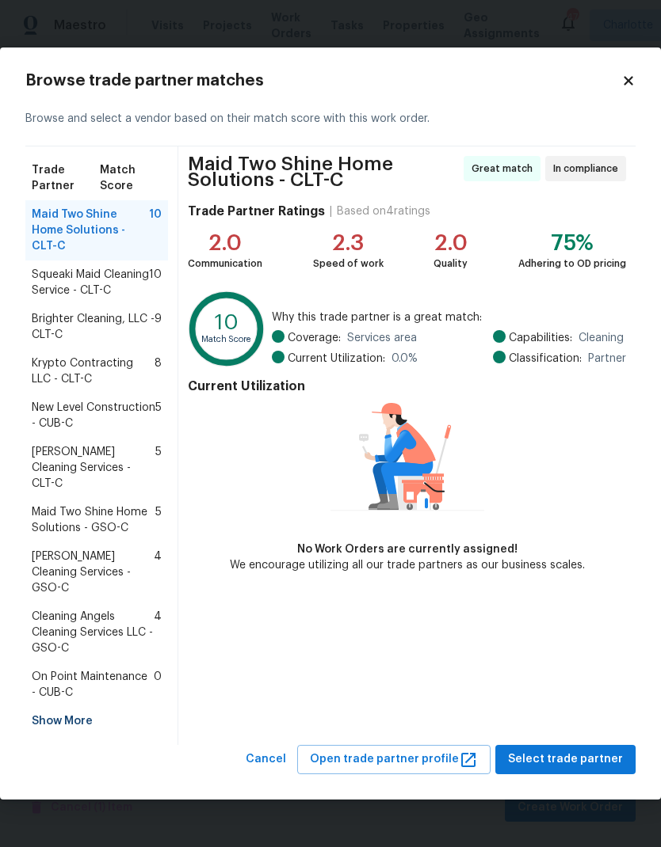
click at [139, 383] on span "Krypto Contracting LLC - CLT-C" at bounding box center [93, 372] width 123 height 32
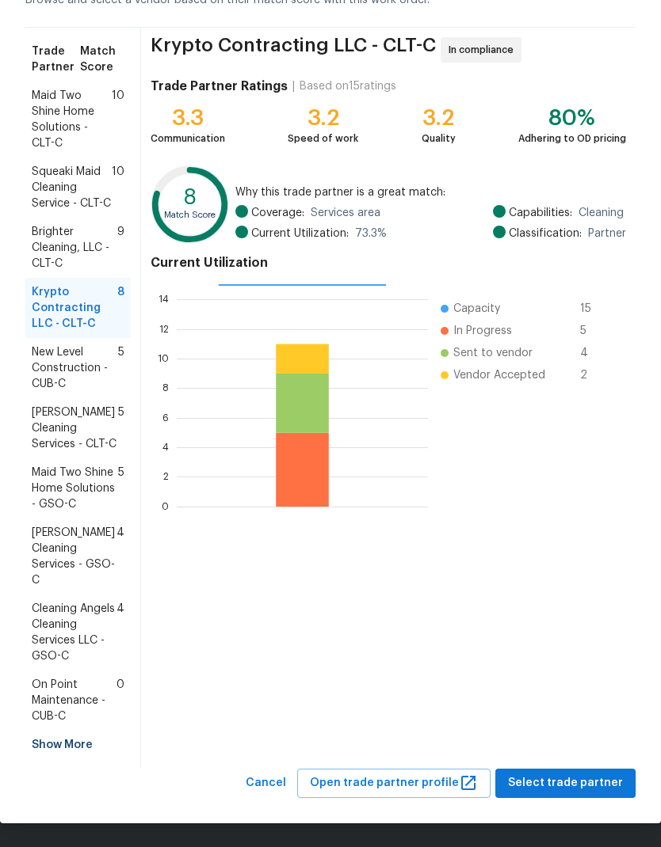
scroll to position [94, 0]
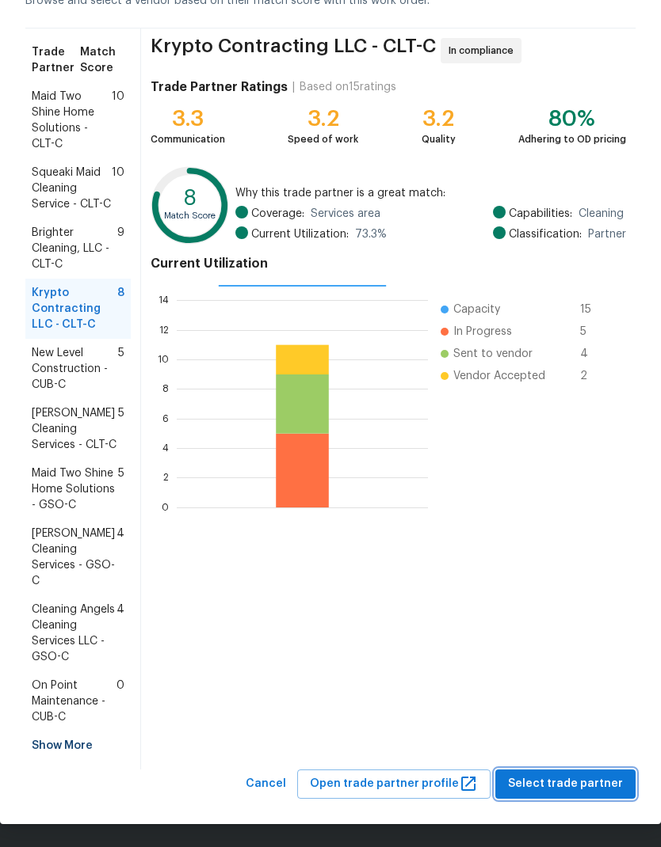
click at [587, 787] on span "Select trade partner" at bounding box center [565, 785] width 115 height 20
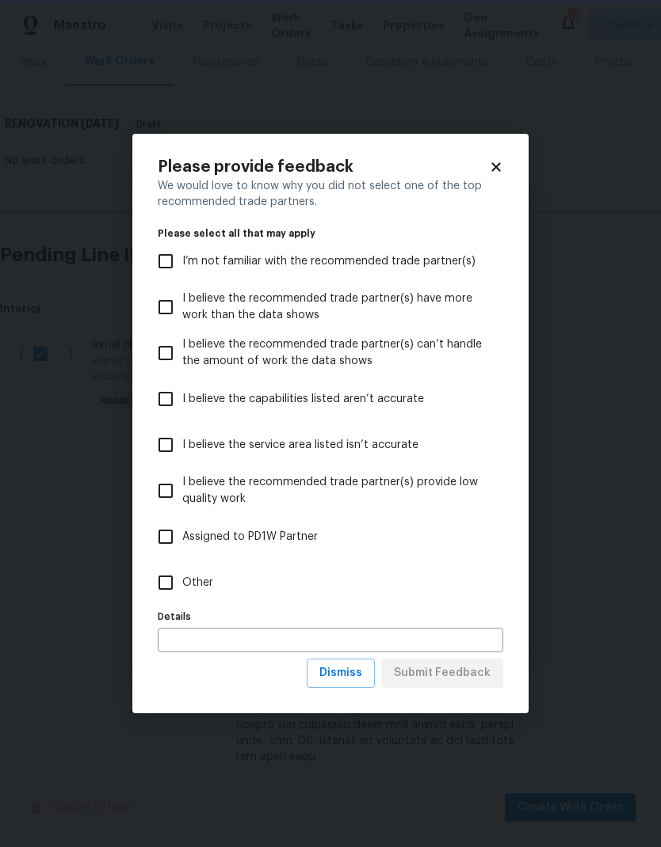
scroll to position [0, 0]
click at [356, 676] on span "Dismiss" at bounding box center [340, 674] width 43 height 20
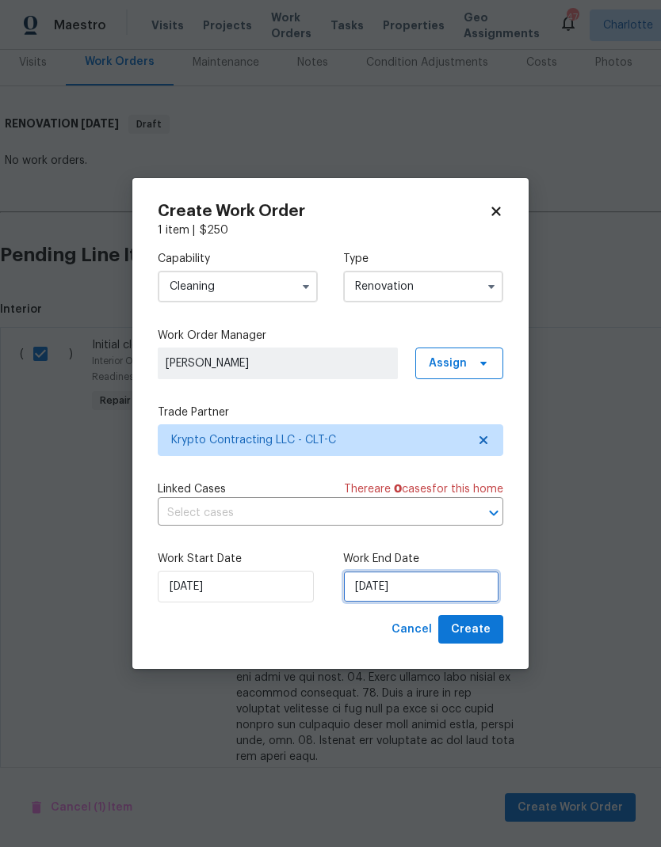
click at [459, 584] on input "10/3/2025" at bounding box center [421, 587] width 156 height 32
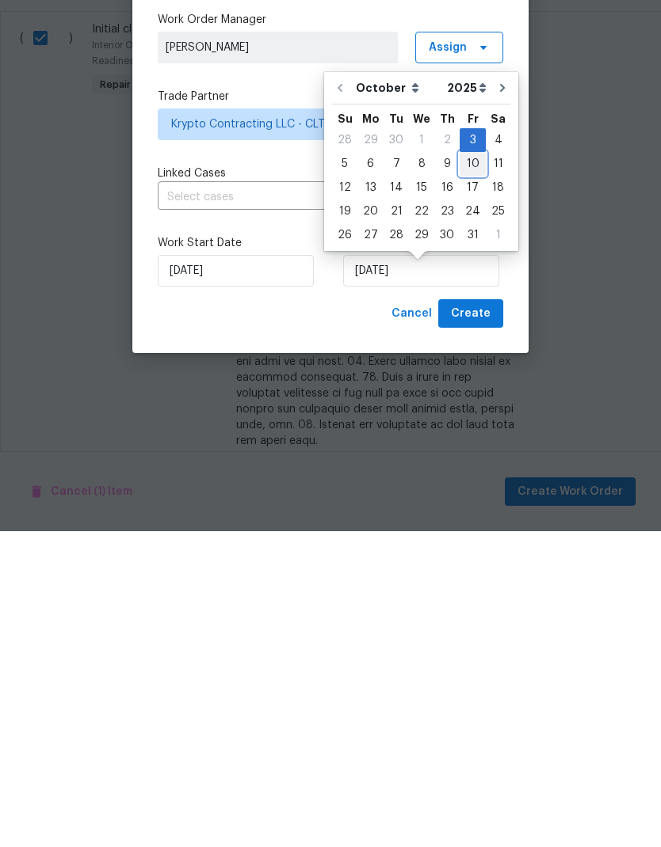
click at [470, 469] on div "10" at bounding box center [472, 480] width 26 height 22
type input "10/10/2025"
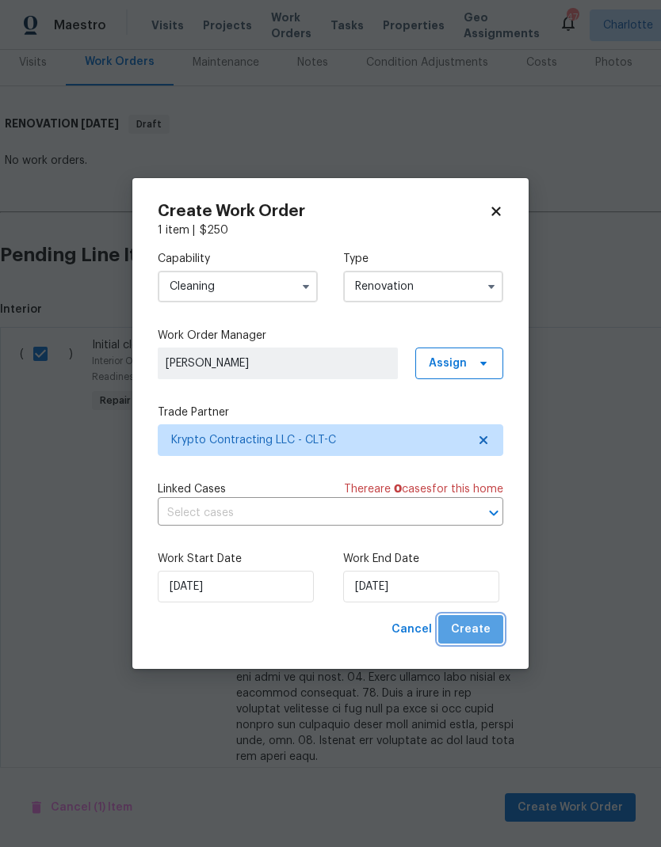
click at [480, 635] on span "Create" at bounding box center [471, 630] width 40 height 20
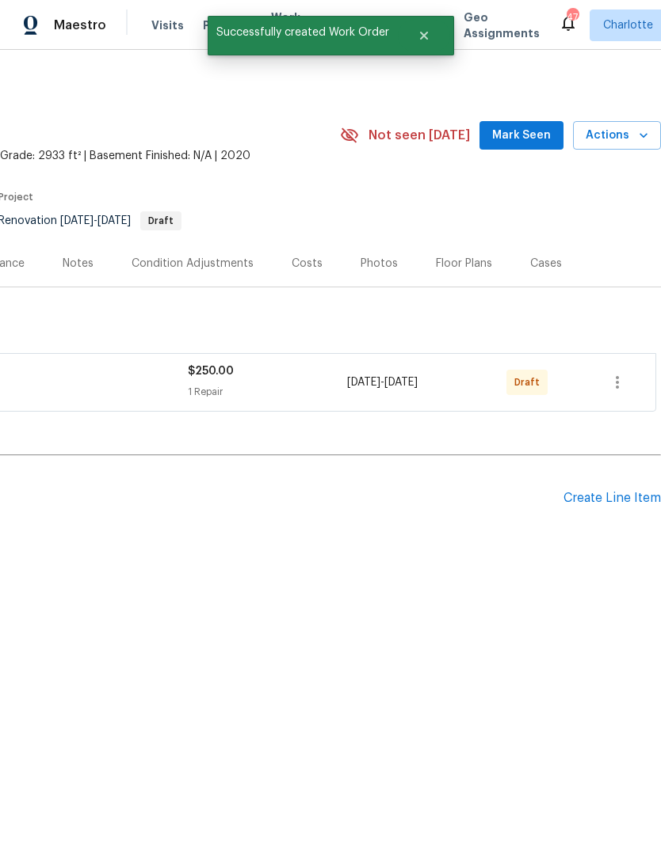
scroll to position [0, 234]
click at [625, 385] on icon "button" at bounding box center [616, 382] width 19 height 19
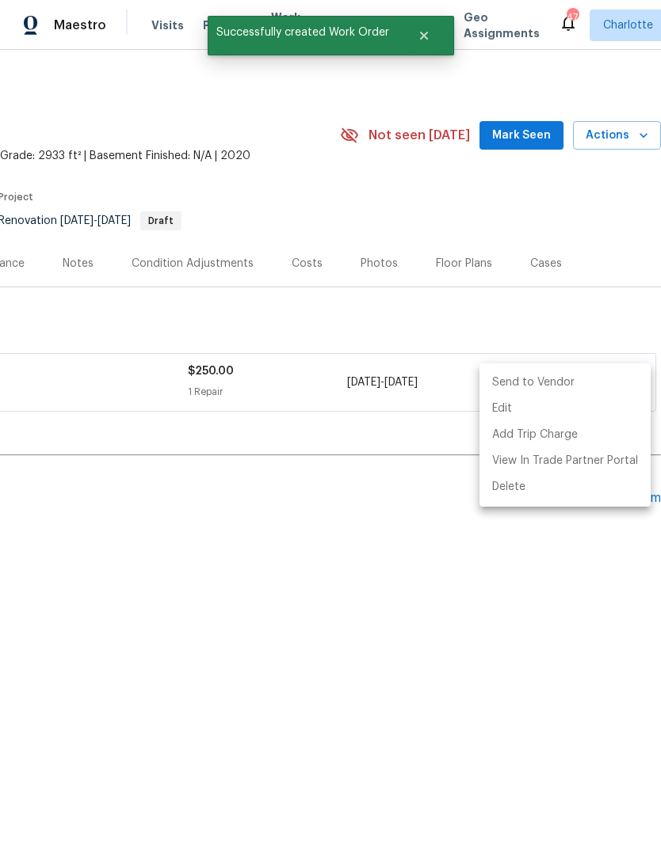
click at [583, 379] on li "Send to Vendor" at bounding box center [564, 383] width 171 height 26
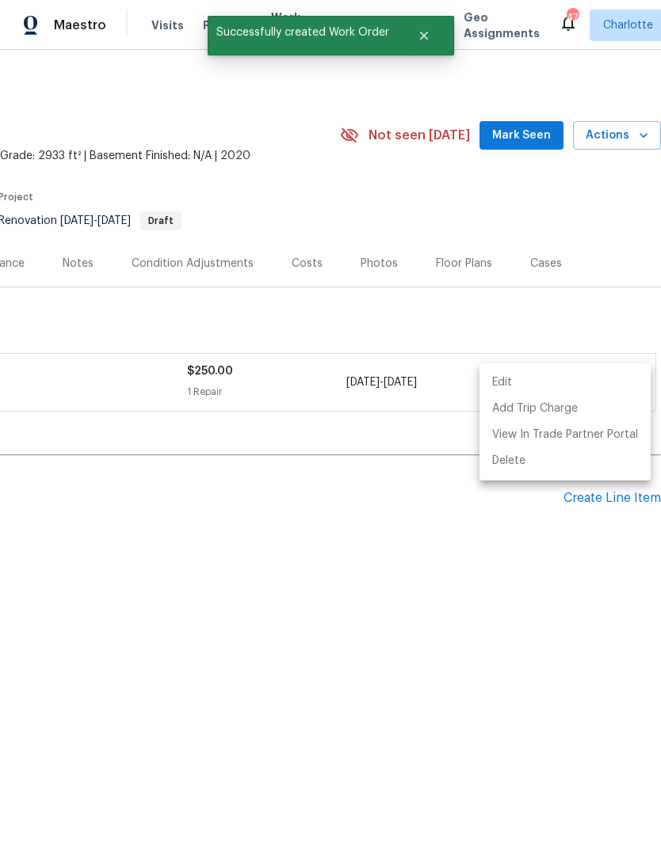
click at [457, 607] on div at bounding box center [330, 423] width 661 height 847
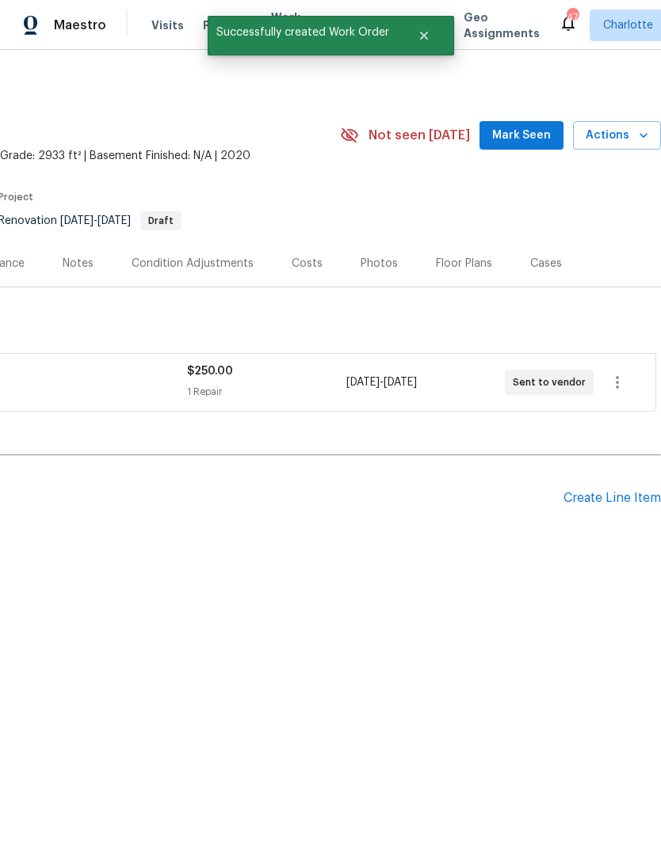
click at [223, 264] on div "Condition Adjustments" at bounding box center [192, 264] width 122 height 16
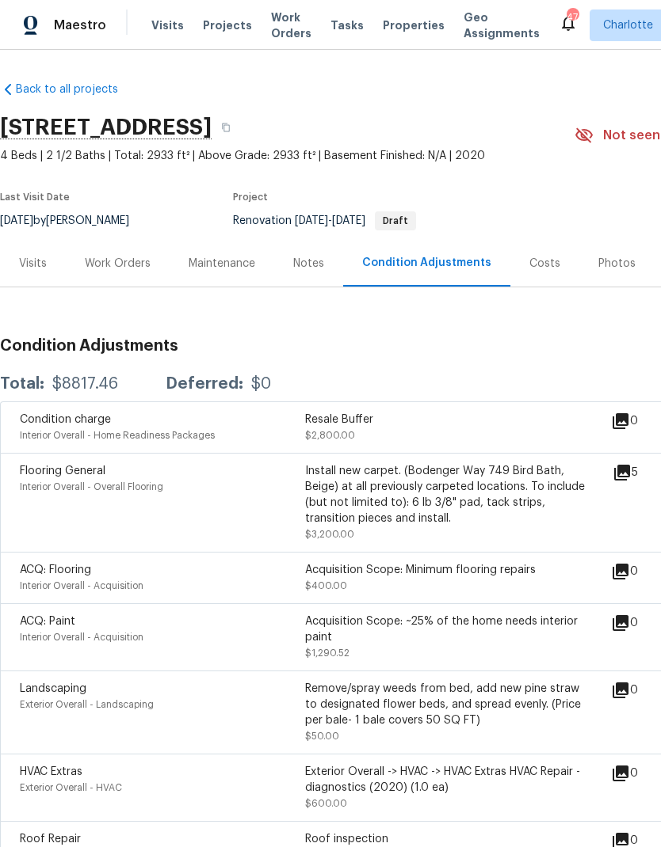
click at [29, 257] on div "Visits" at bounding box center [33, 264] width 28 height 16
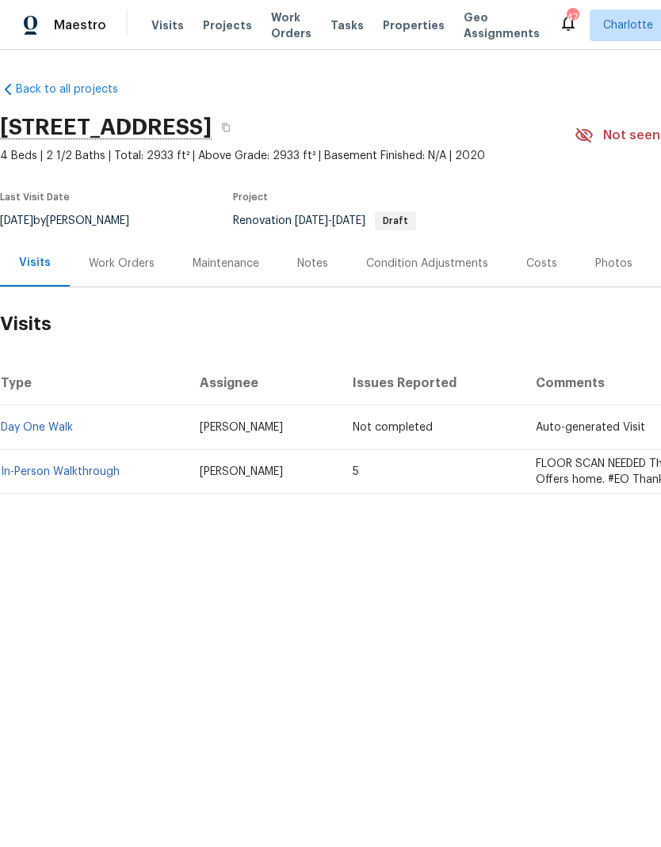
click at [63, 466] on link "In-Person Walkthrough" at bounding box center [60, 471] width 119 height 11
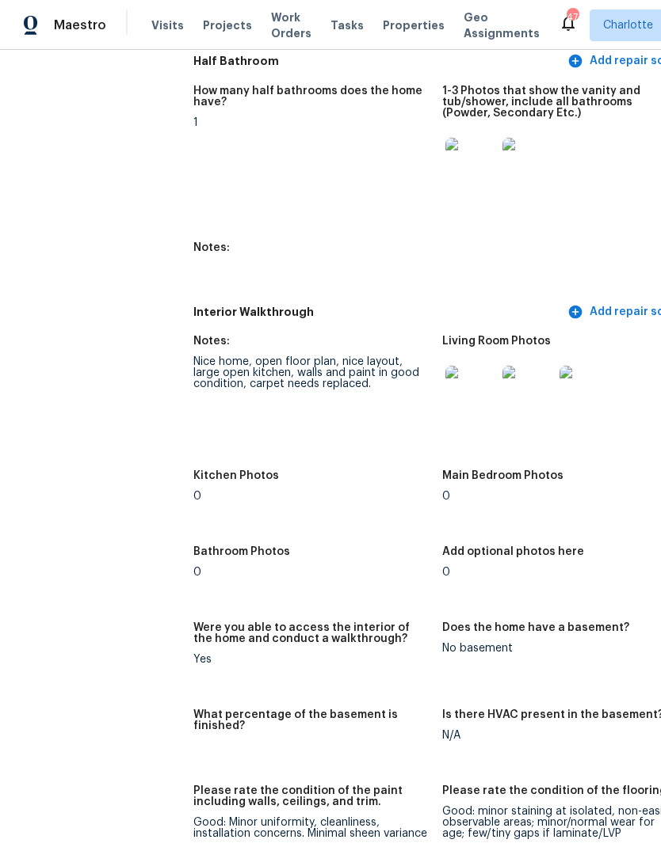
scroll to position [1880, 0]
click at [461, 375] on img at bounding box center [470, 391] width 51 height 51
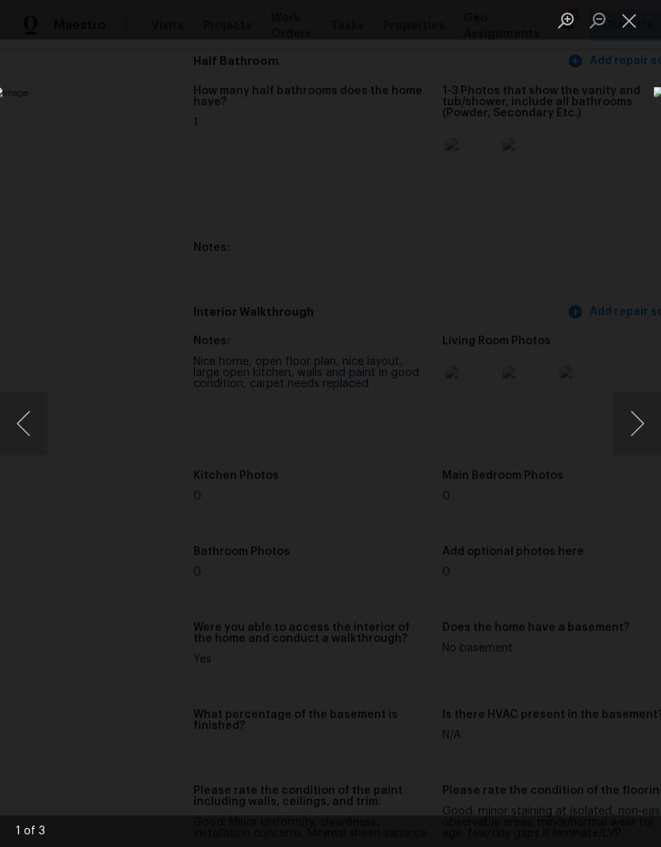
click at [642, 424] on button "Next image" at bounding box center [637, 423] width 48 height 63
click at [641, 425] on button "Next image" at bounding box center [637, 423] width 48 height 63
click at [27, 130] on div "Lightbox" at bounding box center [330, 423] width 661 height 847
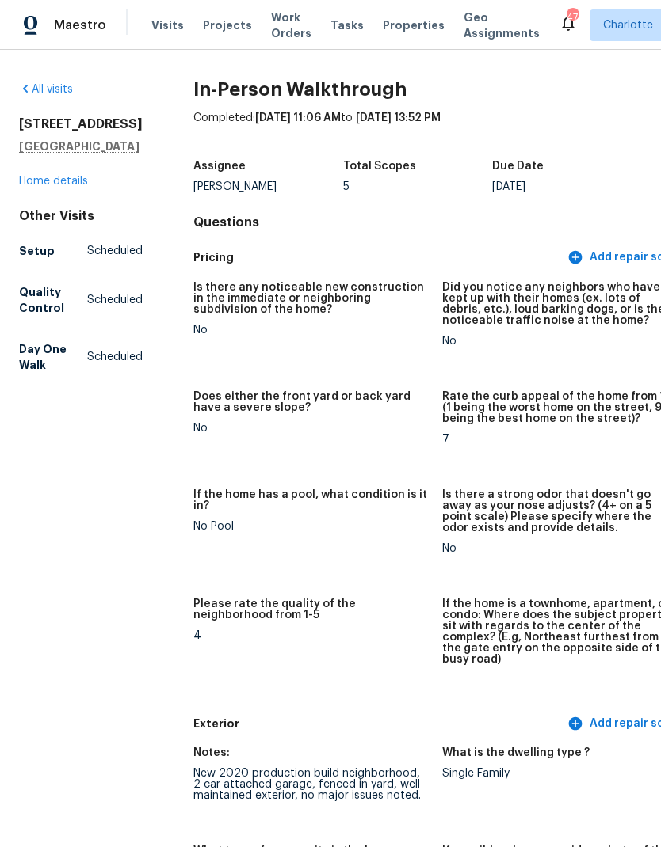
scroll to position [0, 0]
click at [32, 187] on link "Home details" at bounding box center [53, 181] width 69 height 11
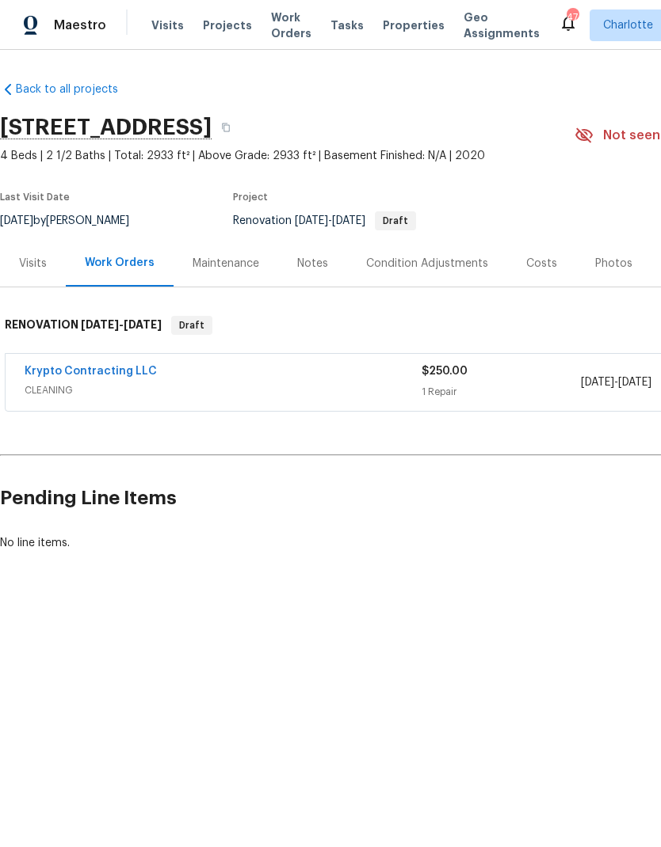
click at [211, 24] on span "Projects" at bounding box center [227, 25] width 49 height 16
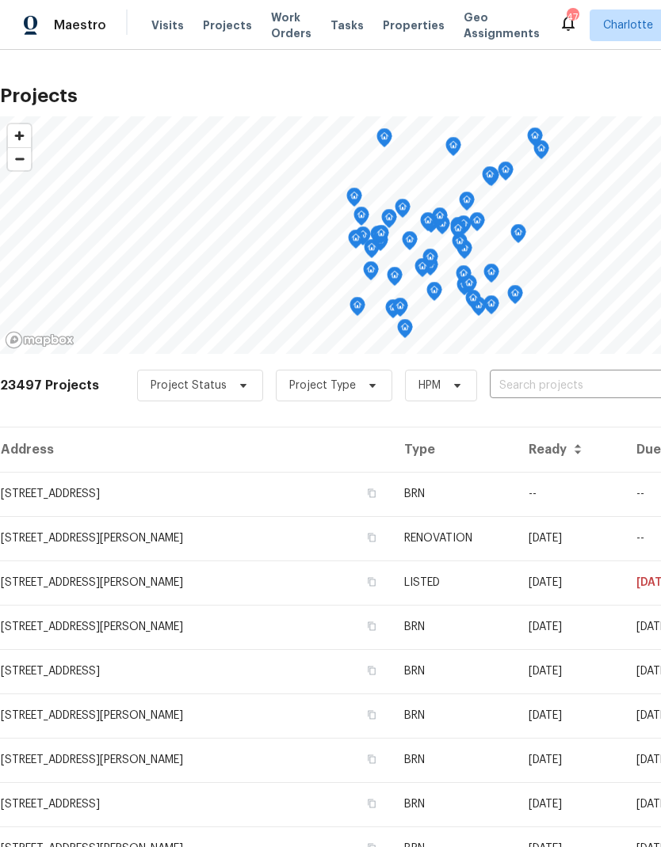
click at [578, 388] on input "text" at bounding box center [579, 386] width 181 height 25
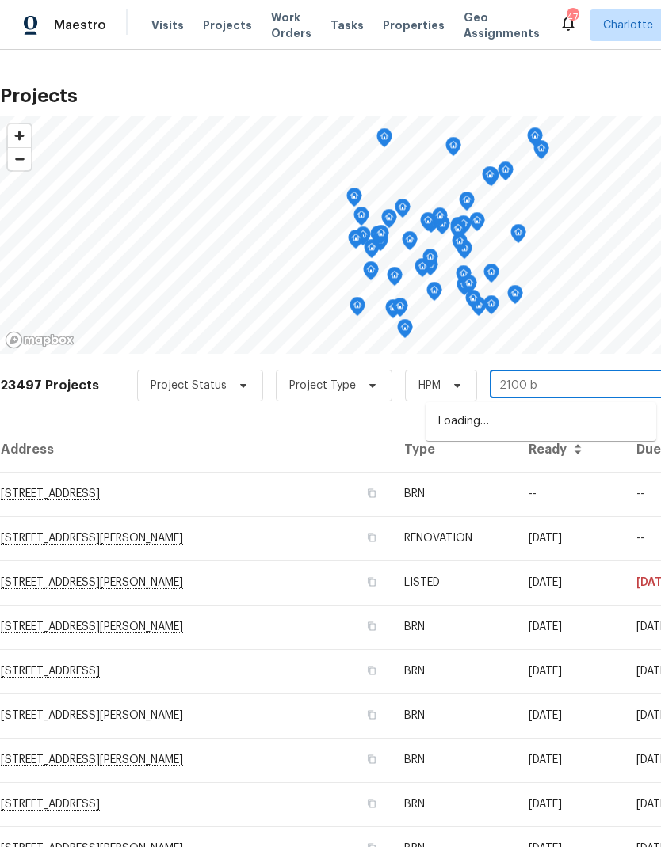
type input "2100 bo"
click at [539, 424] on li "2100 Boulder Ct, Gastonia, NC 28054" at bounding box center [540, 422] width 230 height 27
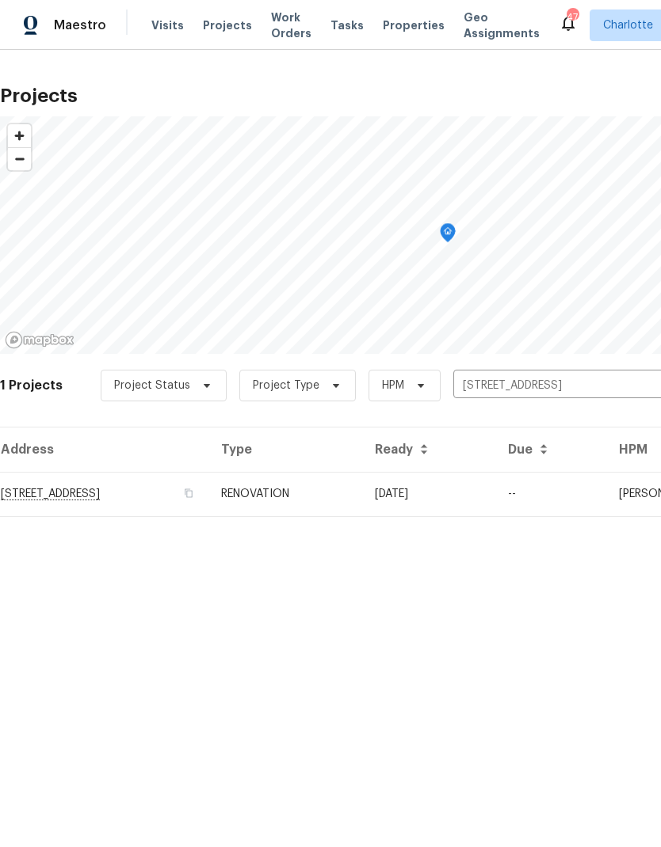
click at [79, 497] on td "2100 Boulder Ct, Gastonia, NC 28054" at bounding box center [104, 494] width 208 height 44
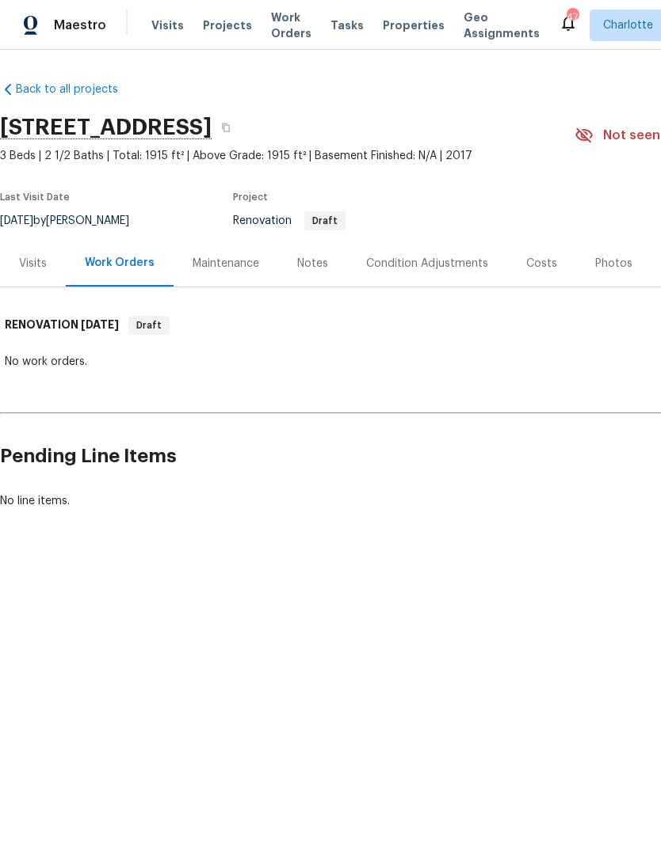
click at [309, 268] on div "Notes" at bounding box center [312, 264] width 31 height 16
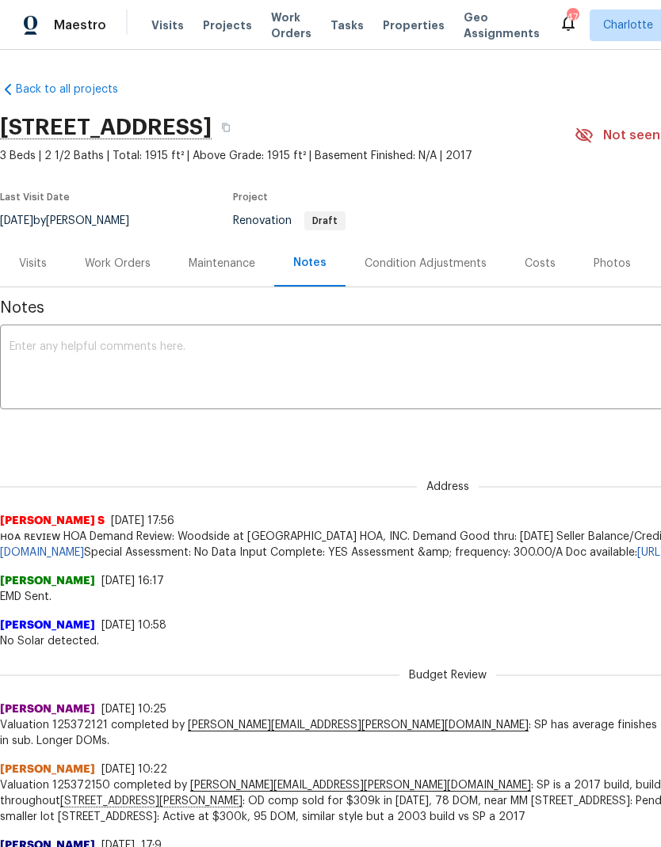
click at [87, 264] on div "Work Orders" at bounding box center [118, 264] width 66 height 16
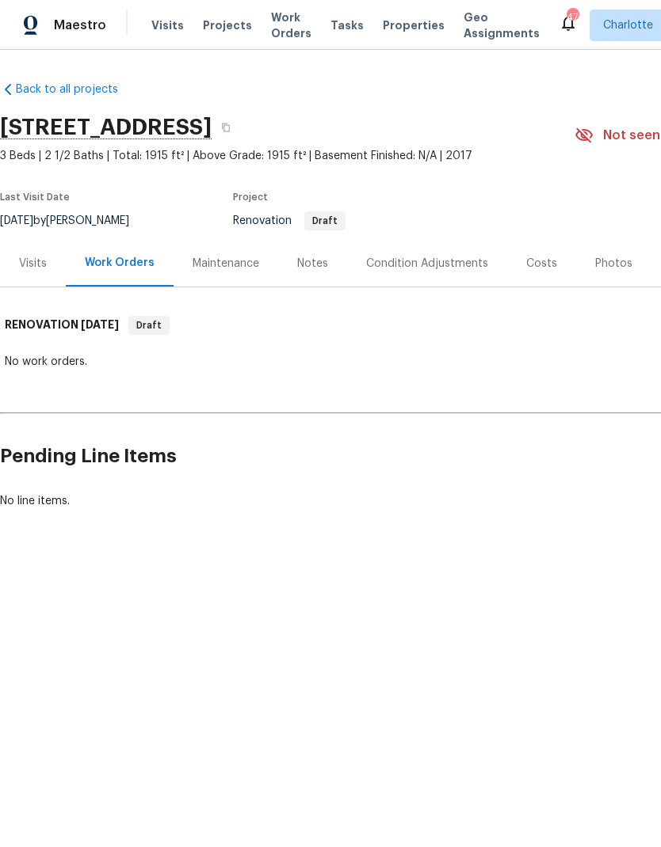
click at [25, 261] on div "Visits" at bounding box center [33, 264] width 28 height 16
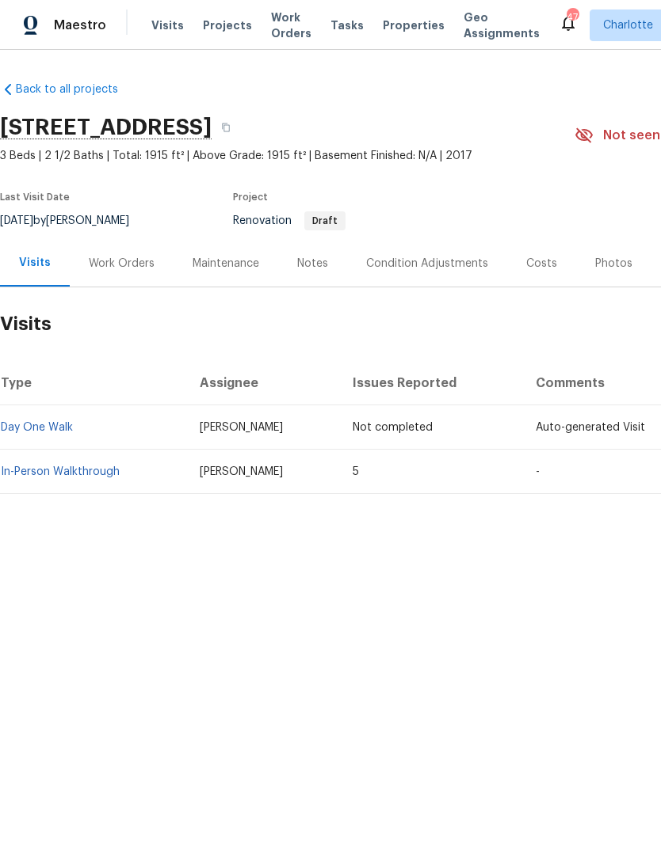
click at [90, 470] on link "In-Person Walkthrough" at bounding box center [60, 471] width 119 height 11
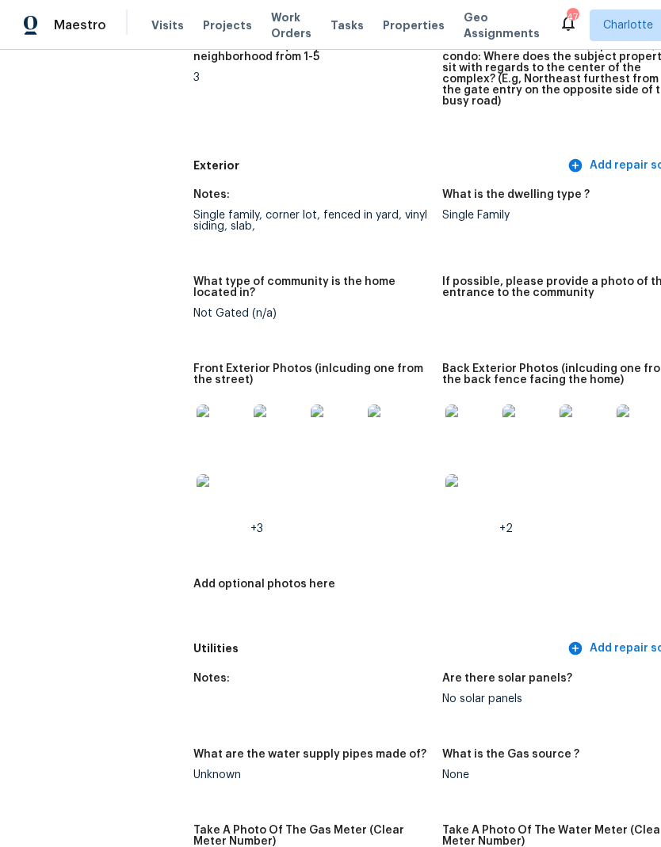
scroll to position [579, 0]
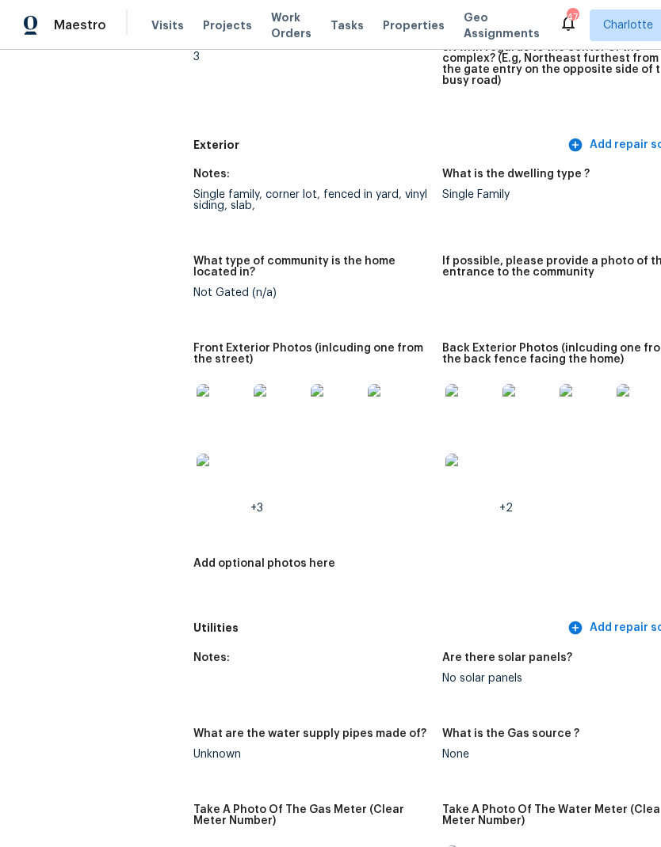
click at [310, 397] on img at bounding box center [335, 409] width 51 height 51
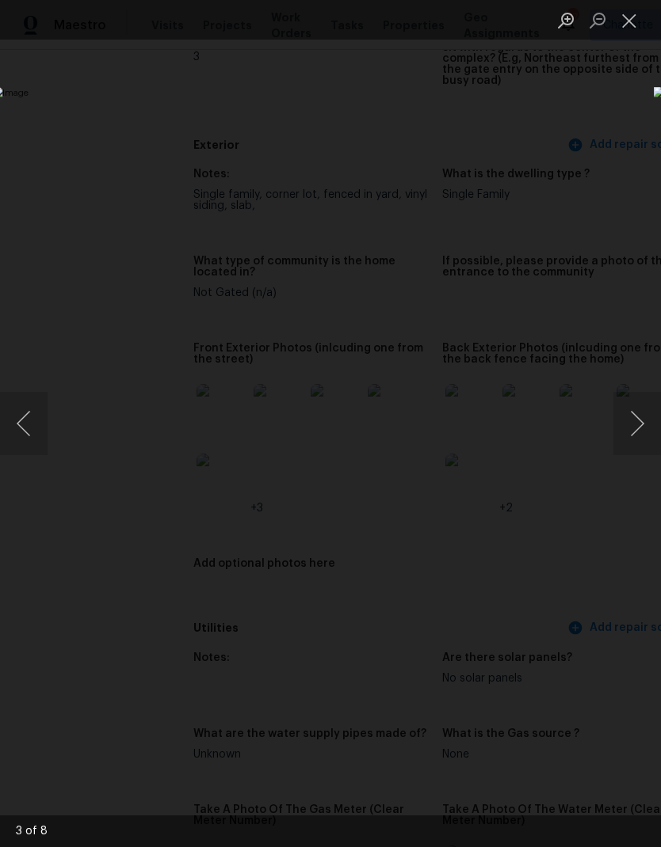
click at [645, 435] on button "Next image" at bounding box center [637, 423] width 48 height 63
click at [642, 439] on button "Next image" at bounding box center [637, 423] width 48 height 63
click at [638, 442] on button "Next image" at bounding box center [637, 423] width 48 height 63
click at [636, 440] on button "Next image" at bounding box center [637, 423] width 48 height 63
click at [637, 444] on button "Next image" at bounding box center [637, 423] width 48 height 63
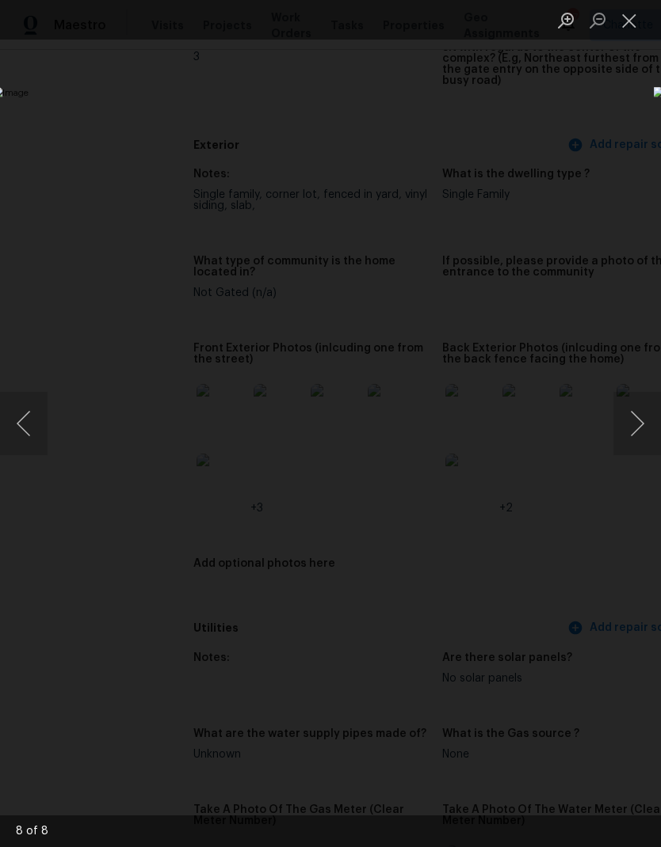
click at [640, 443] on button "Next image" at bounding box center [637, 423] width 48 height 63
click at [636, 129] on div "Lightbox" at bounding box center [330, 423] width 661 height 847
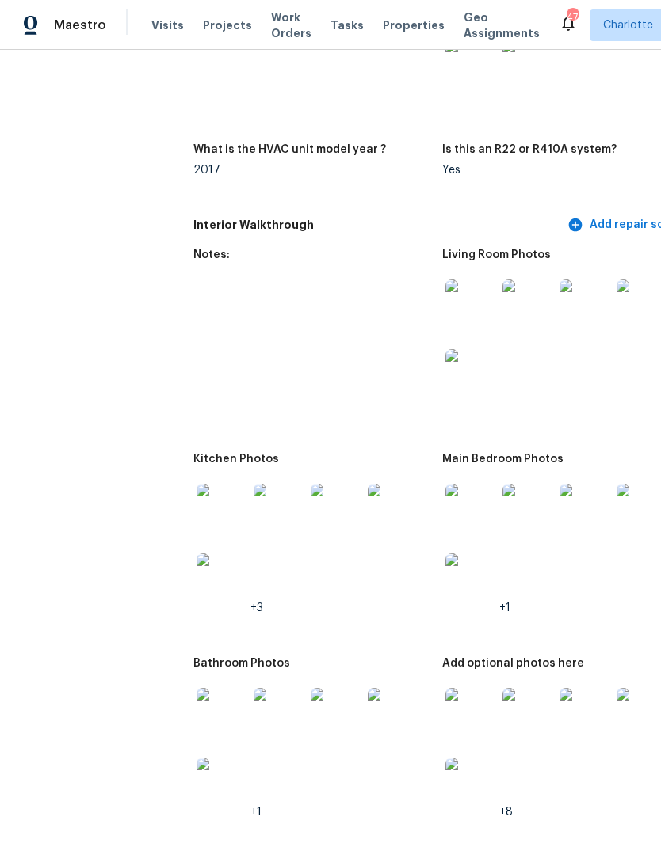
scroll to position [1705, 0]
click at [445, 293] on img at bounding box center [470, 305] width 51 height 51
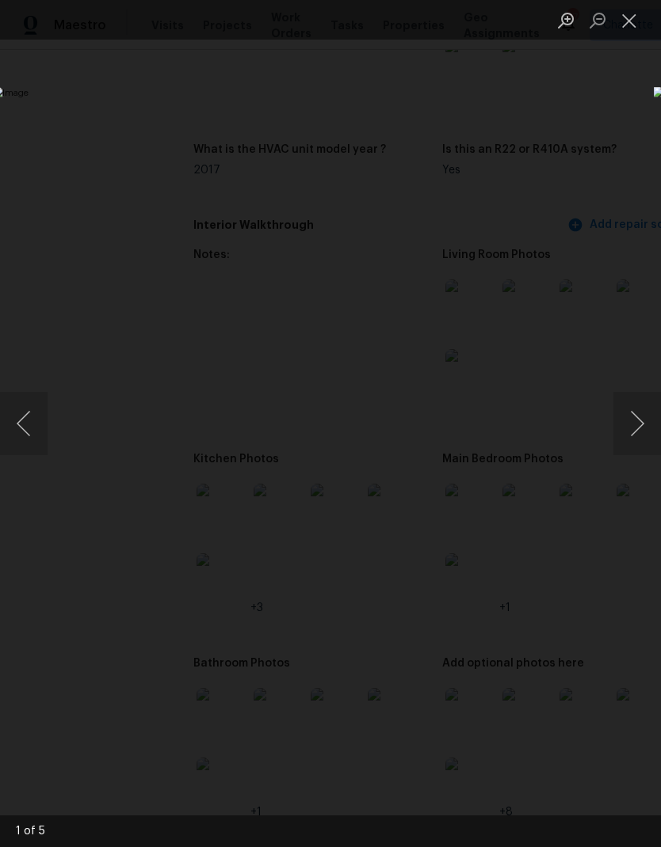
click at [639, 431] on button "Next image" at bounding box center [637, 423] width 48 height 63
click at [634, 433] on button "Next image" at bounding box center [637, 423] width 48 height 63
click at [639, 436] on button "Next image" at bounding box center [637, 423] width 48 height 63
click at [622, 143] on div "Lightbox" at bounding box center [330, 423] width 661 height 847
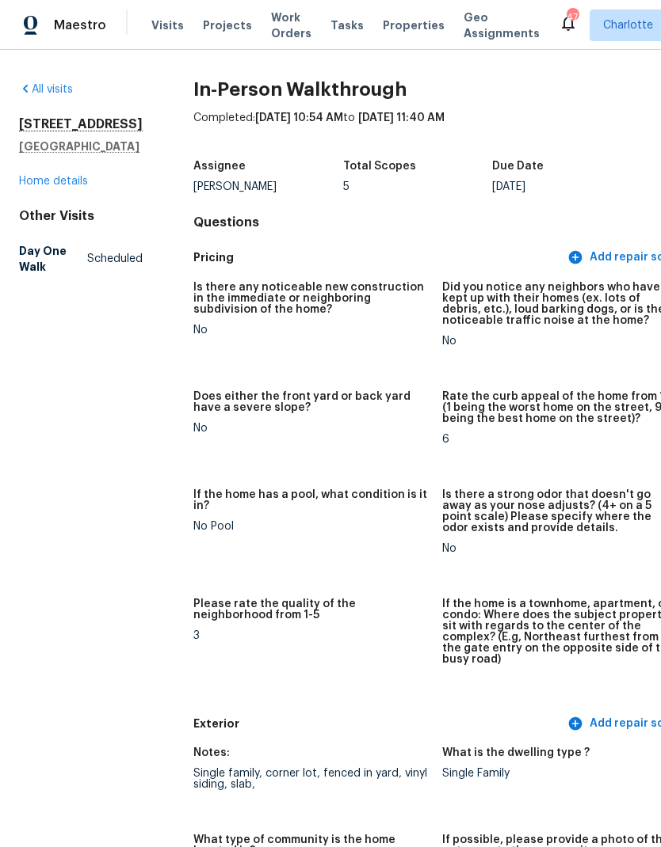
scroll to position [0, 0]
click at [45, 187] on link "Home details" at bounding box center [53, 181] width 69 height 11
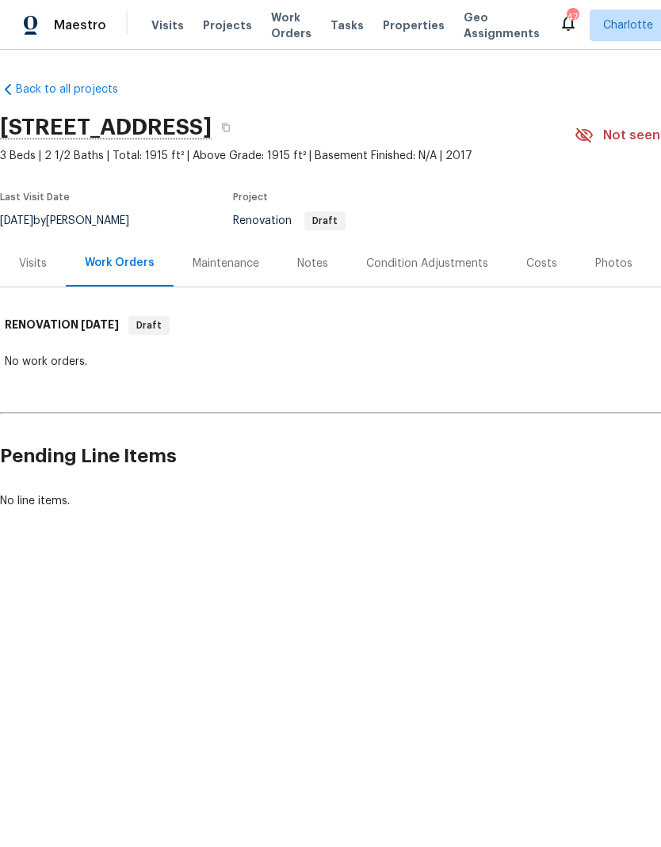
click at [463, 260] on div "Condition Adjustments" at bounding box center [427, 264] width 122 height 16
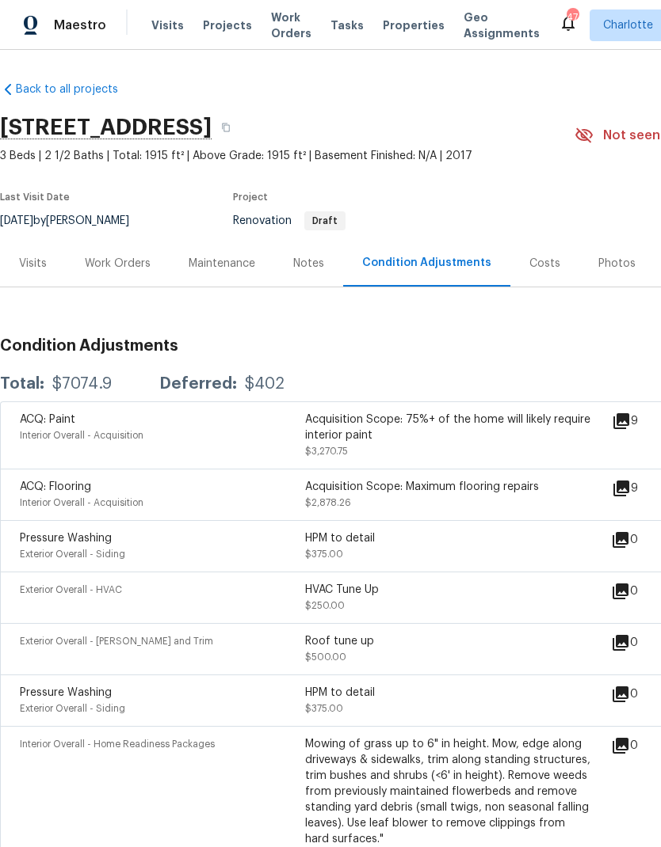
click at [547, 259] on div "Costs" at bounding box center [544, 264] width 31 height 16
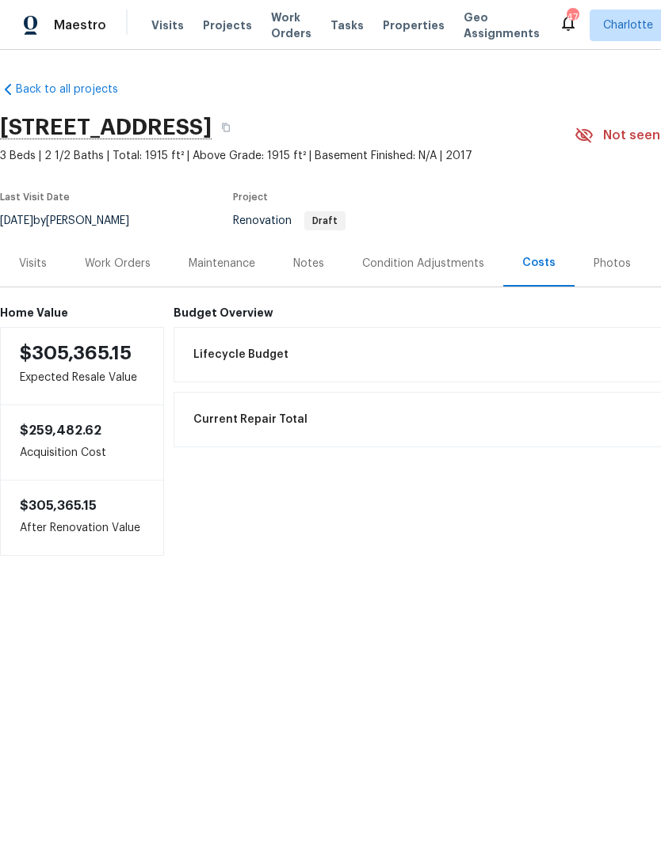
click at [565, 355] on div "Lifecycle Budget $7,074.90" at bounding box center [535, 354] width 702 height 35
click at [36, 257] on div "Visits" at bounding box center [33, 264] width 28 height 16
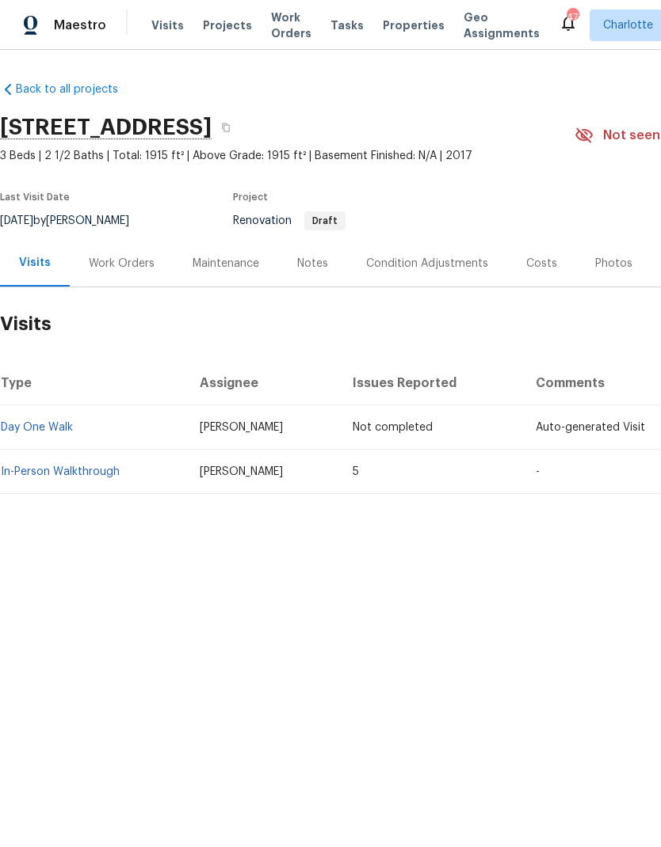
click at [101, 263] on div "Work Orders" at bounding box center [122, 264] width 66 height 16
